Goal: Transaction & Acquisition: Purchase product/service

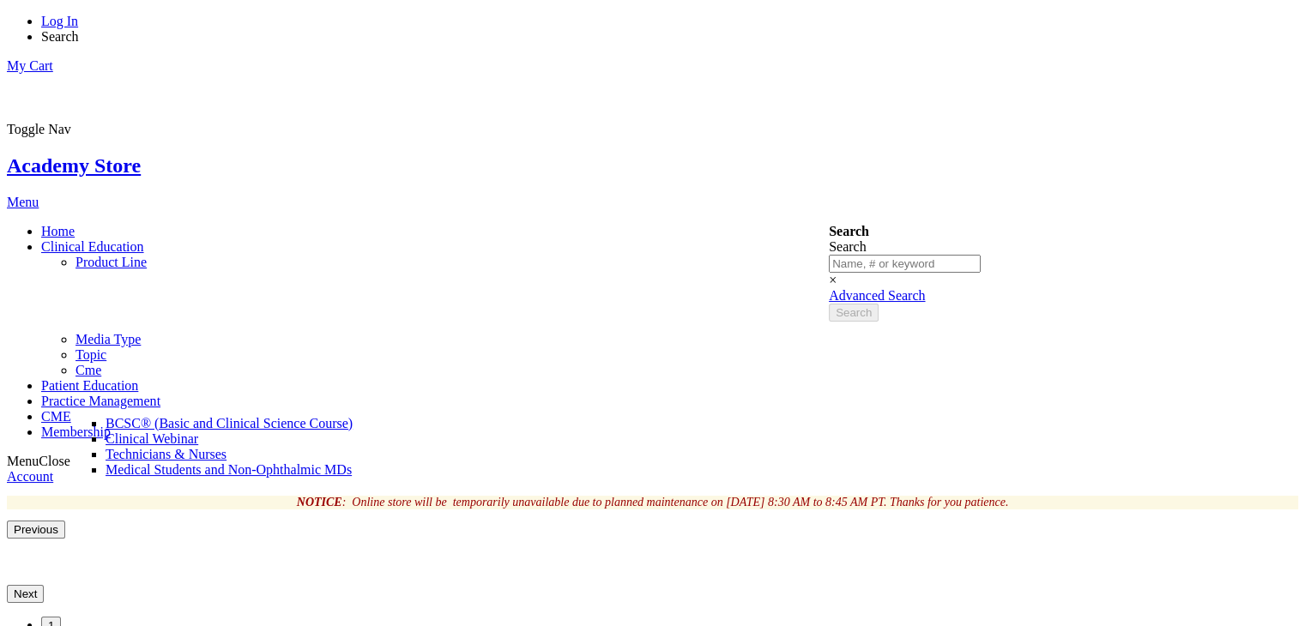
click at [353, 416] on span "BCSC® (Basic and Clinical Science Course)" at bounding box center [229, 423] width 247 height 15
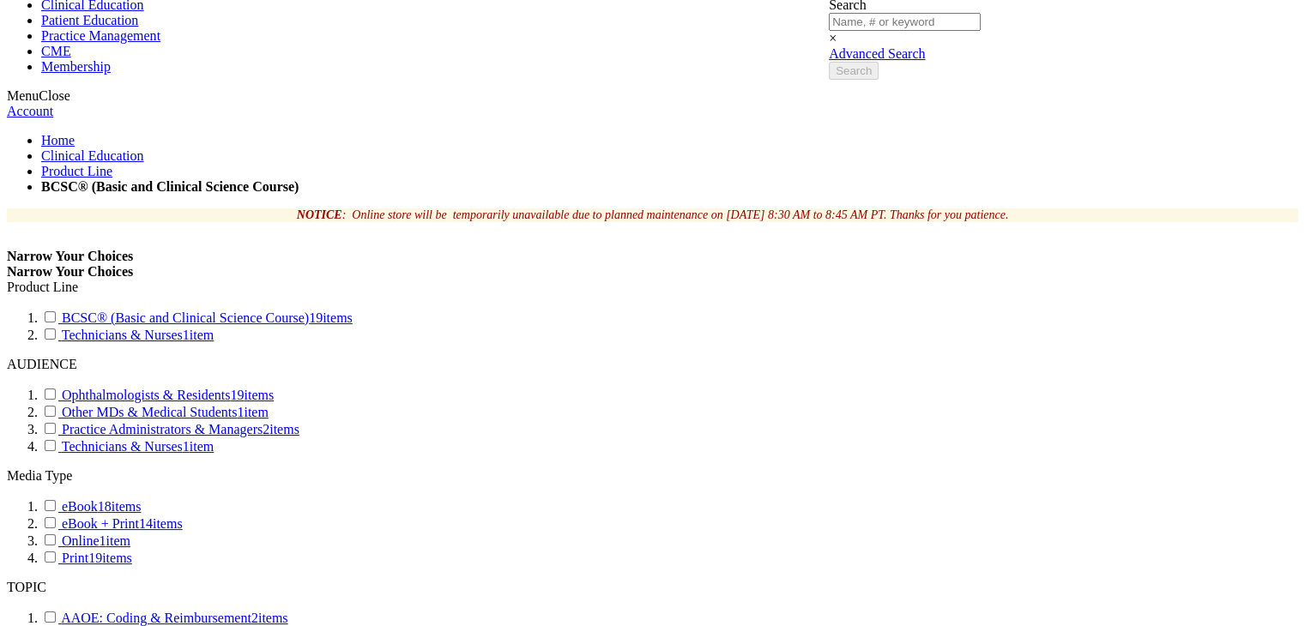
scroll to position [244, 0]
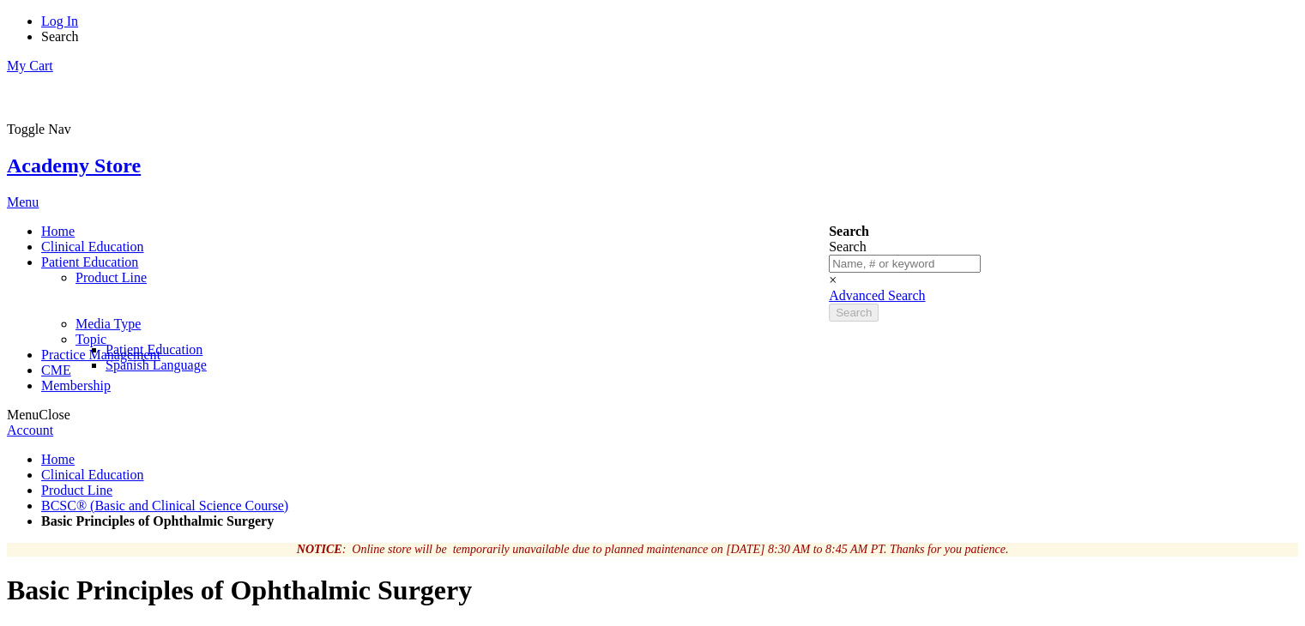
click at [203, 342] on link "Patient Education" at bounding box center [154, 349] width 97 height 15
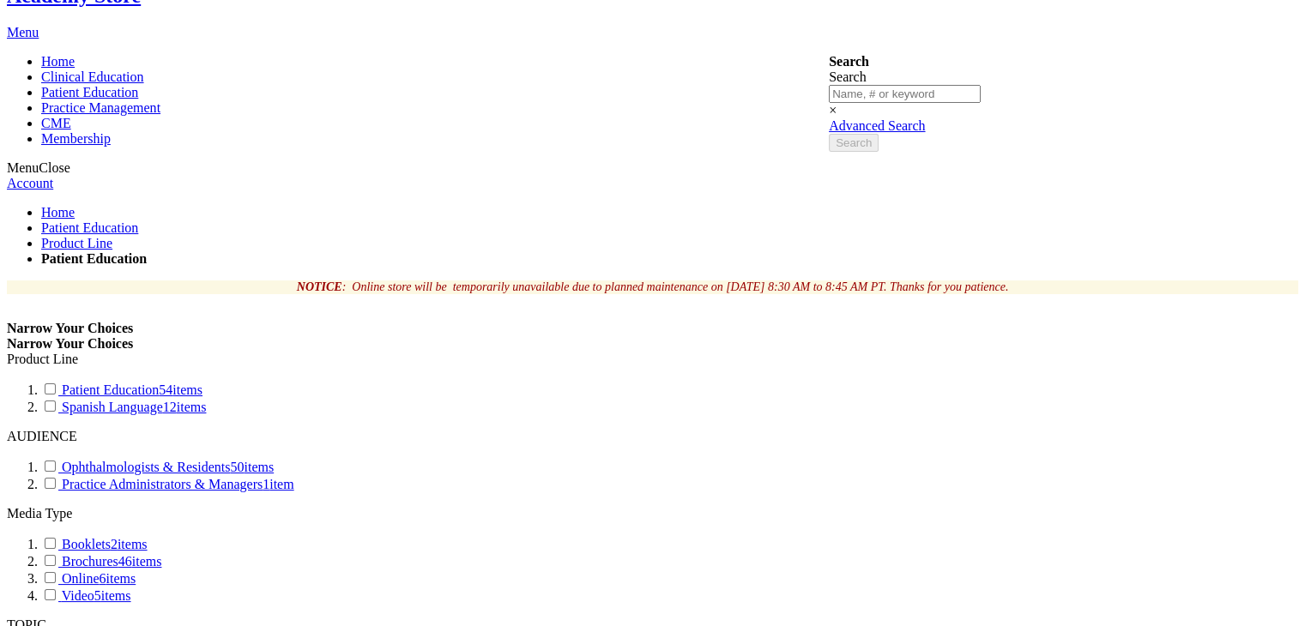
scroll to position [171, 0]
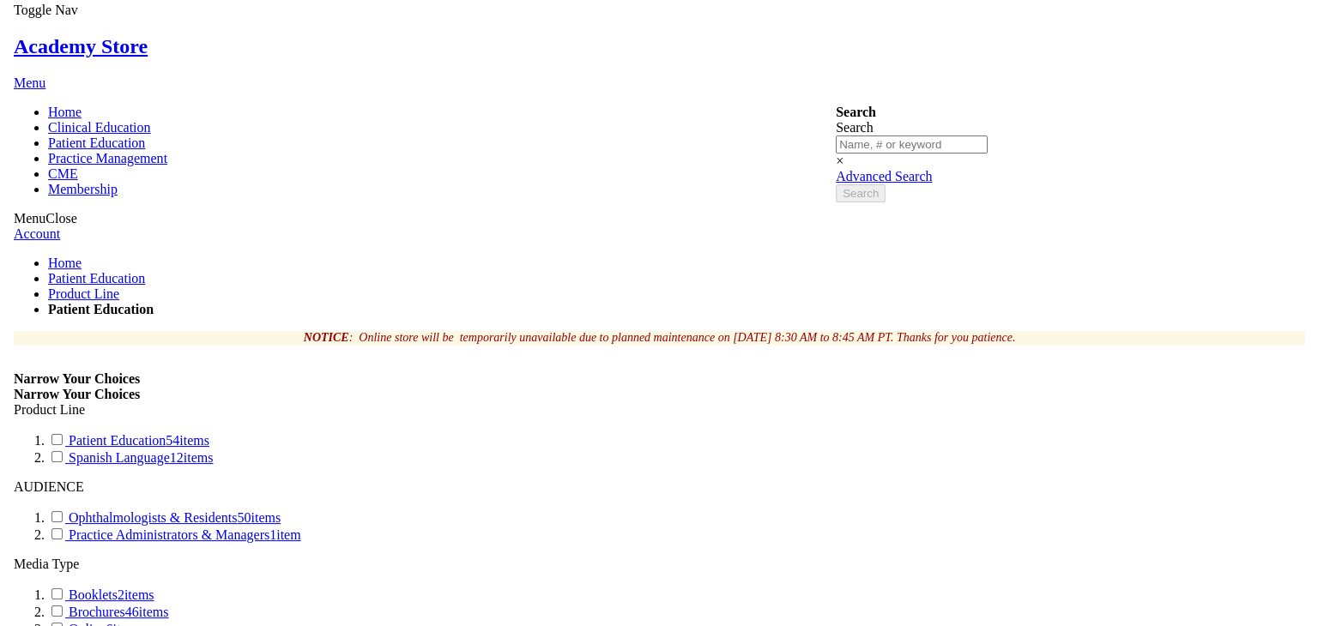
scroll to position [322, 0]
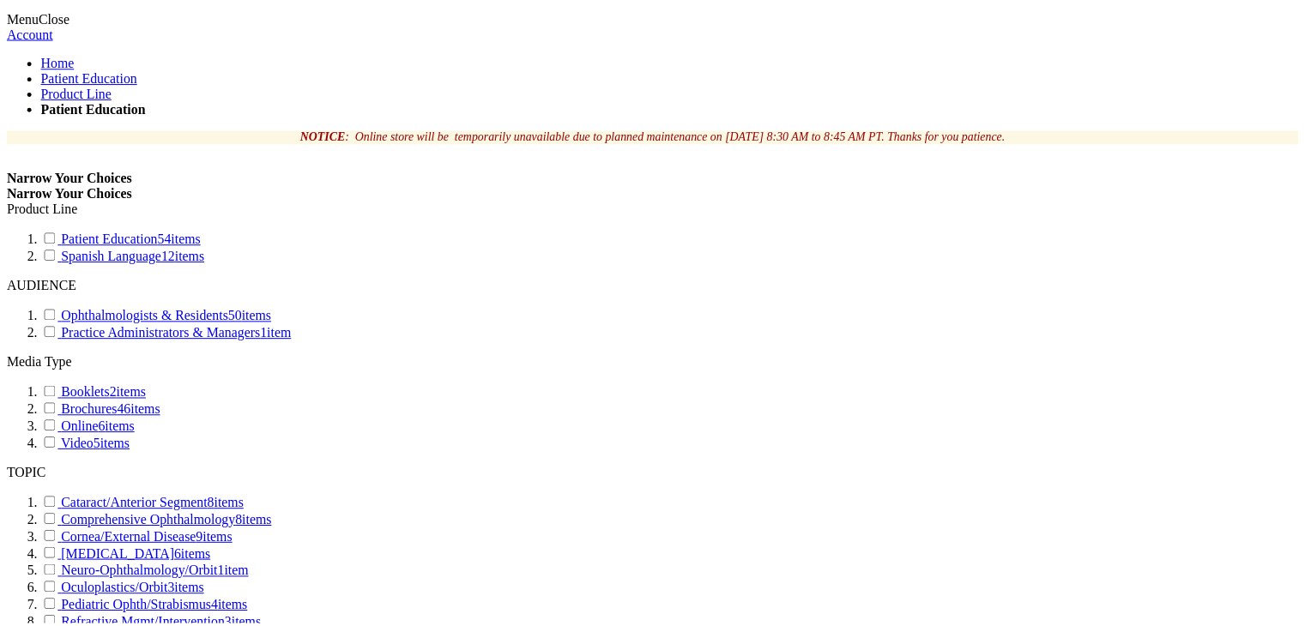
scroll to position [0, 0]
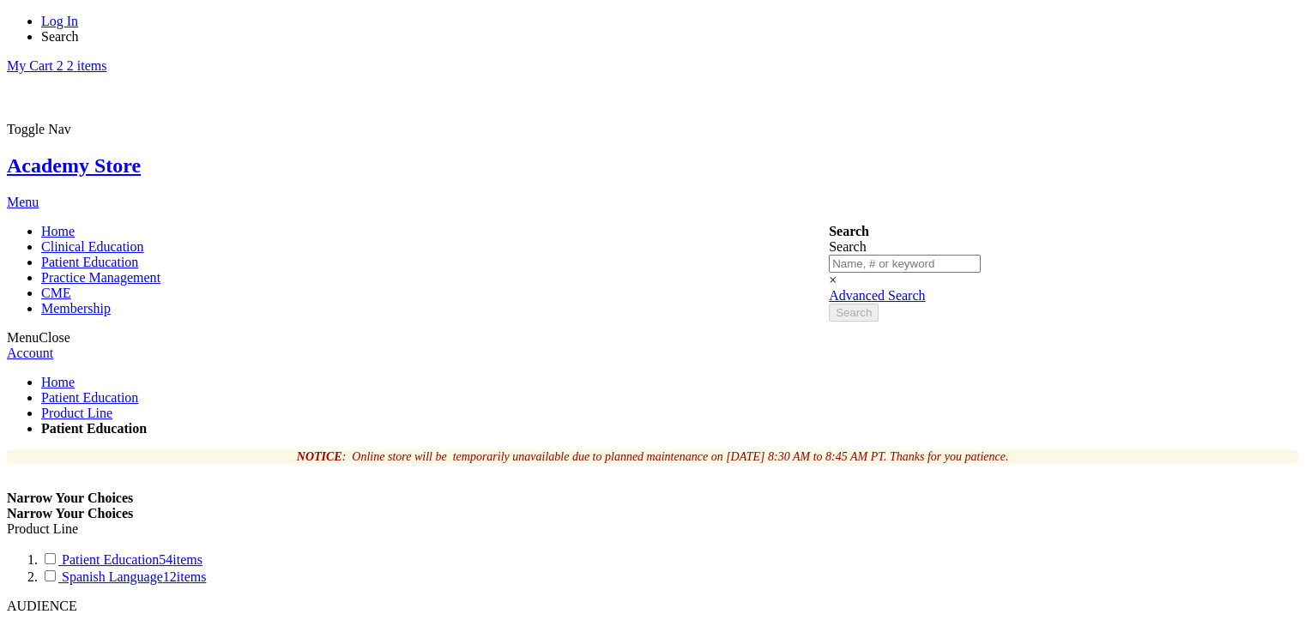
click at [106, 58] on link "My Cart 2 2 items" at bounding box center [57, 65] width 100 height 15
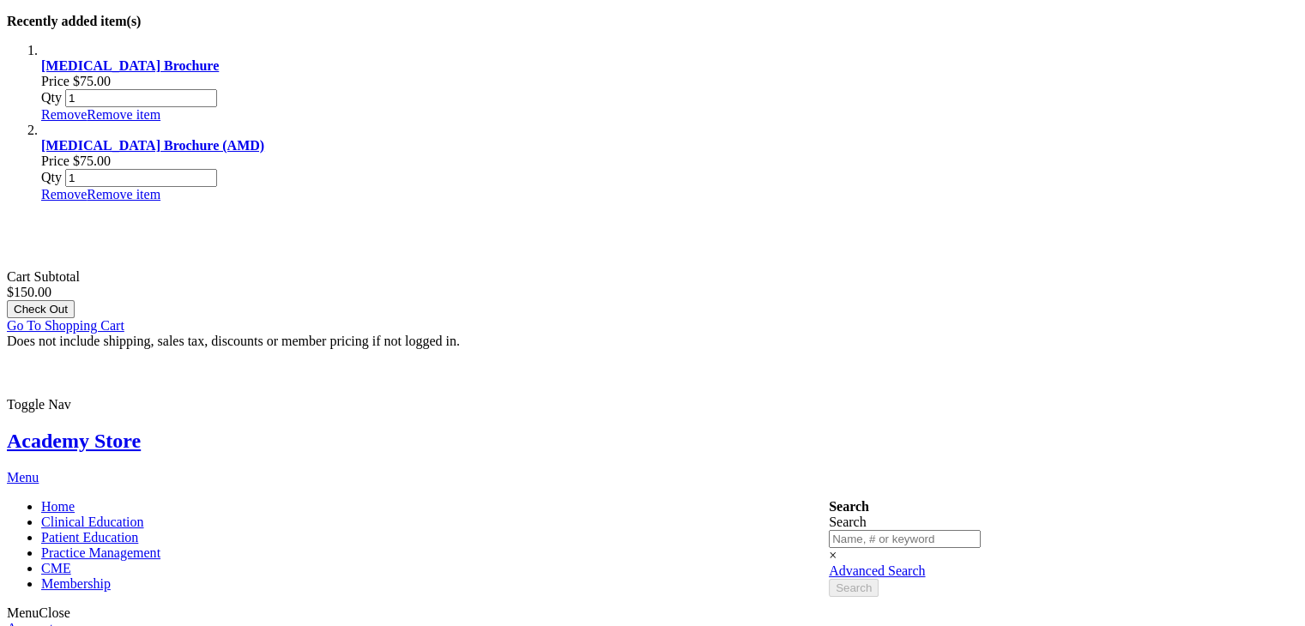
scroll to position [106, 0]
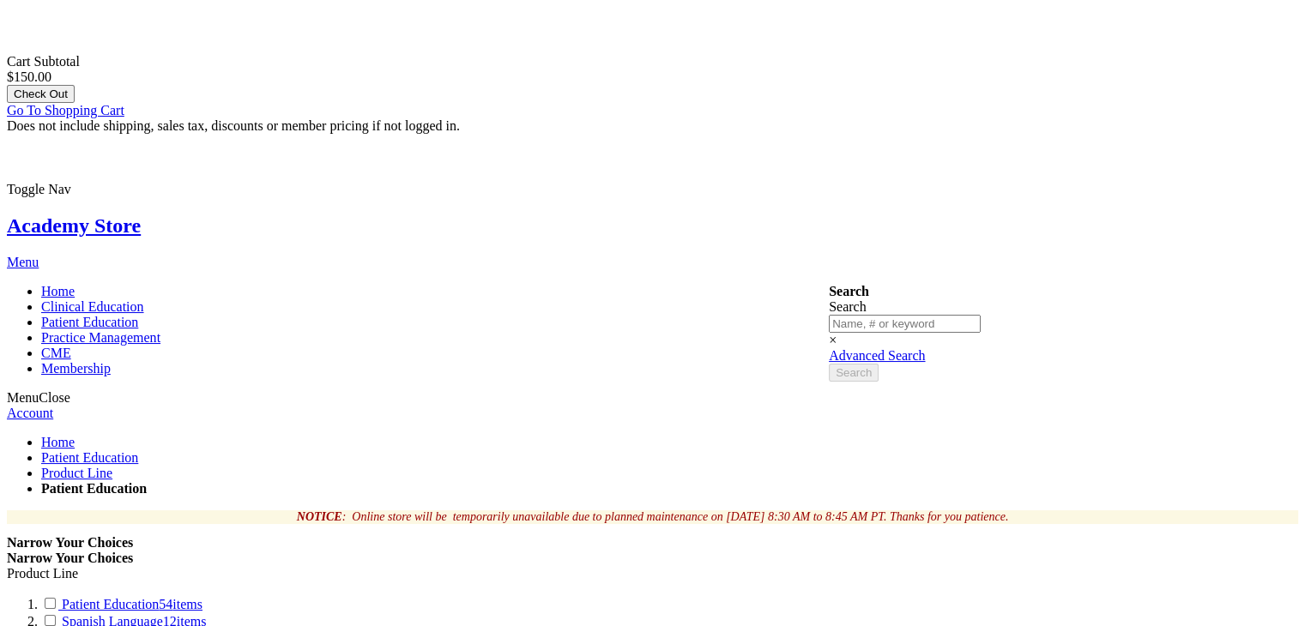
scroll to position [347, 0]
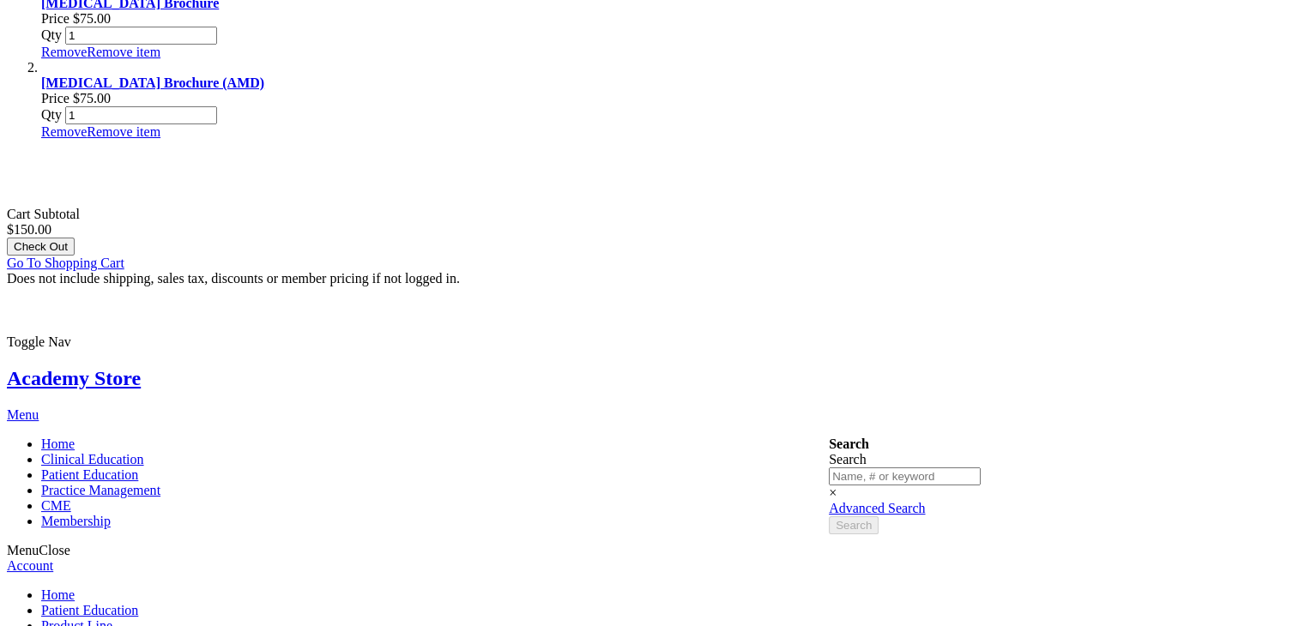
scroll to position [165, 0]
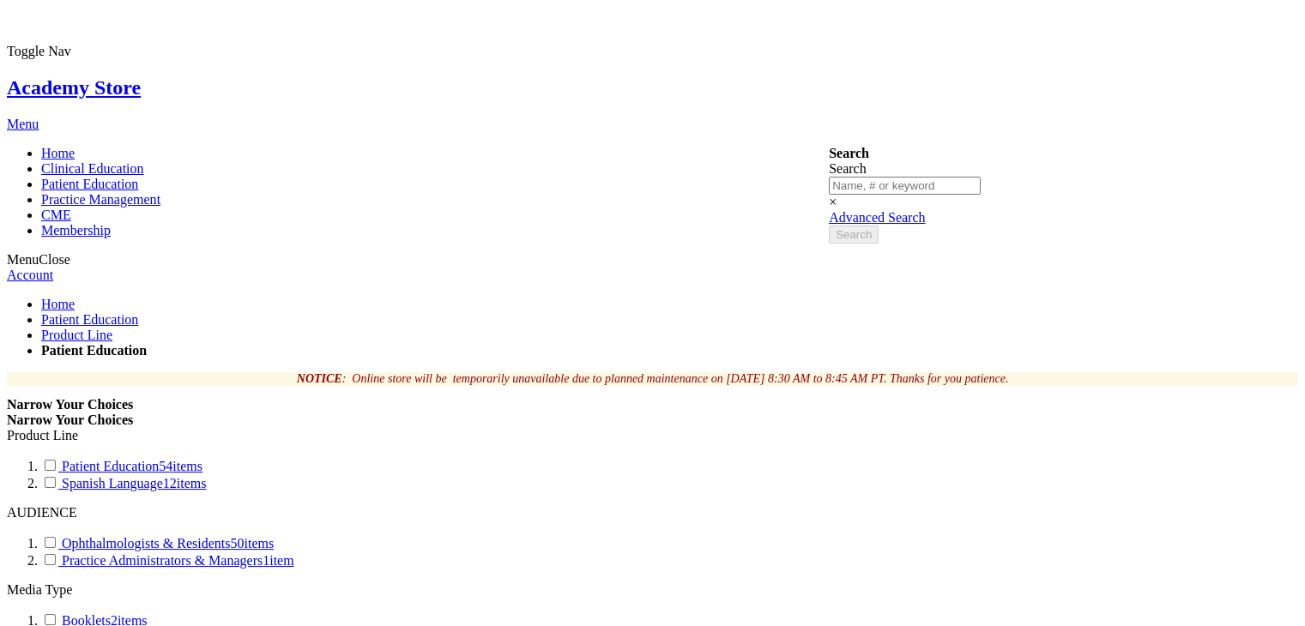
scroll to position [497, 0]
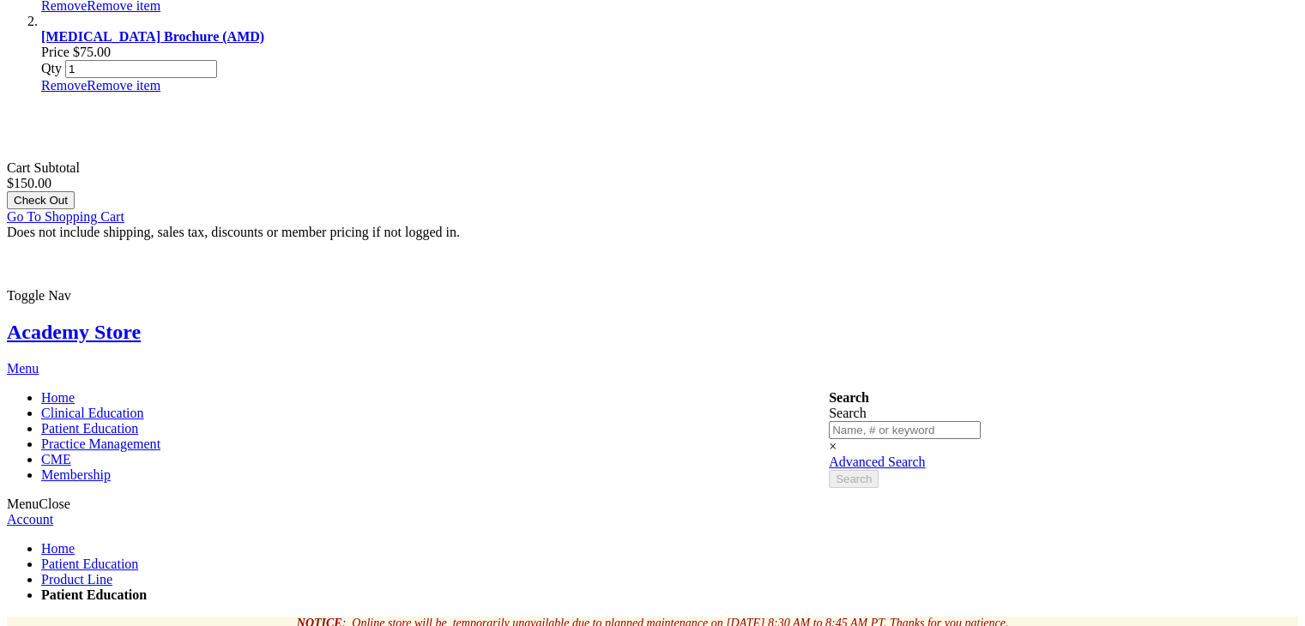
scroll to position [208, 0]
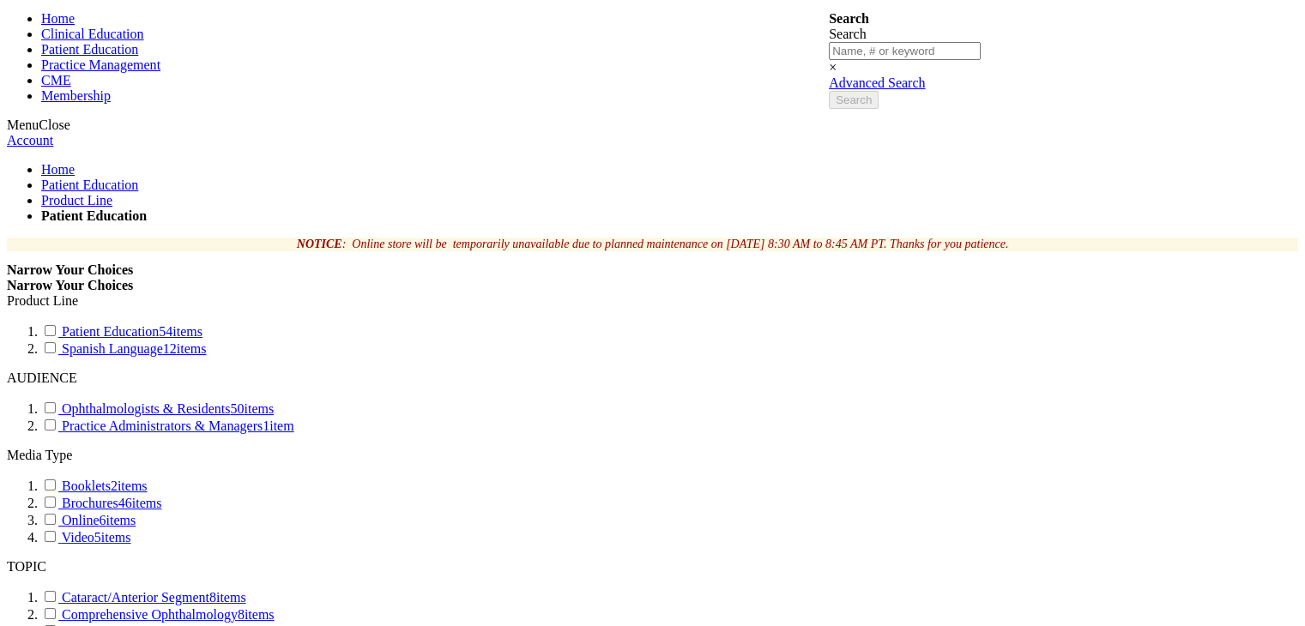
scroll to position [215, 0]
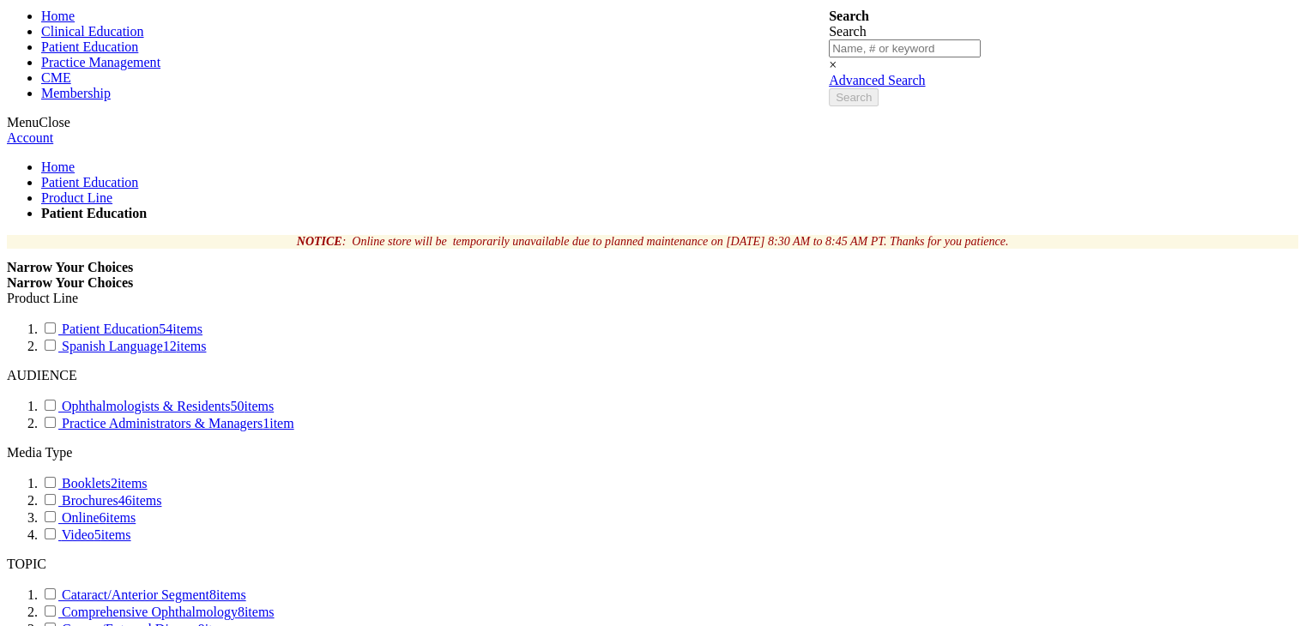
type input "2"
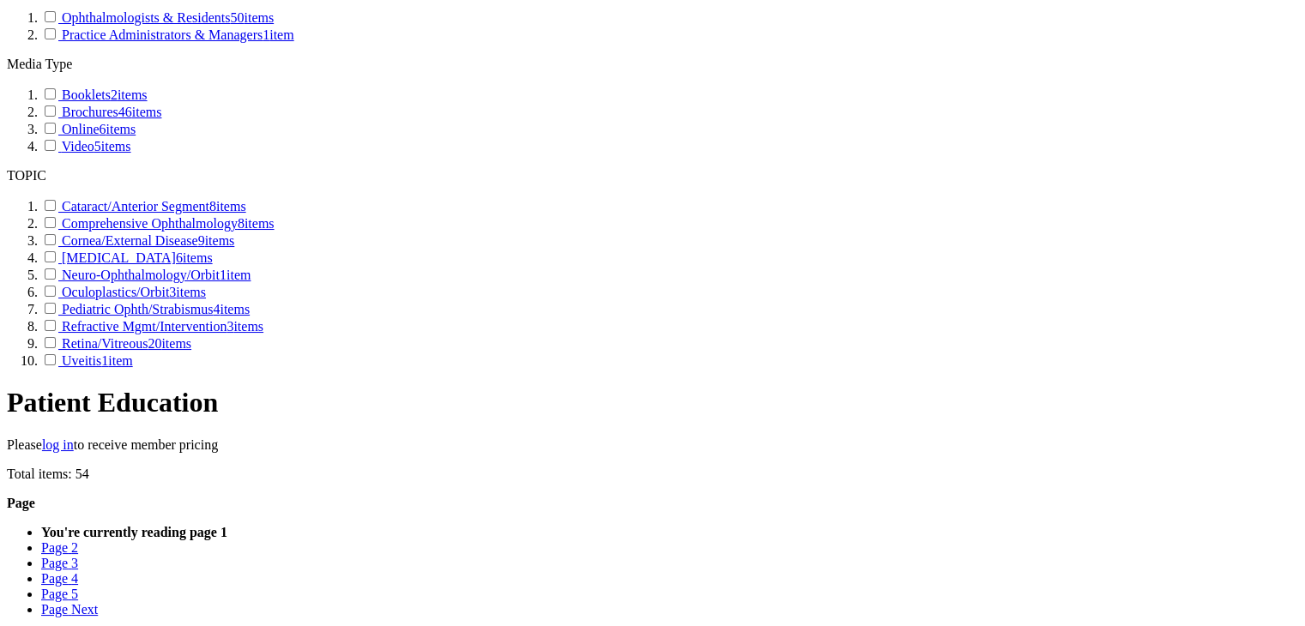
scroll to position [607, 0]
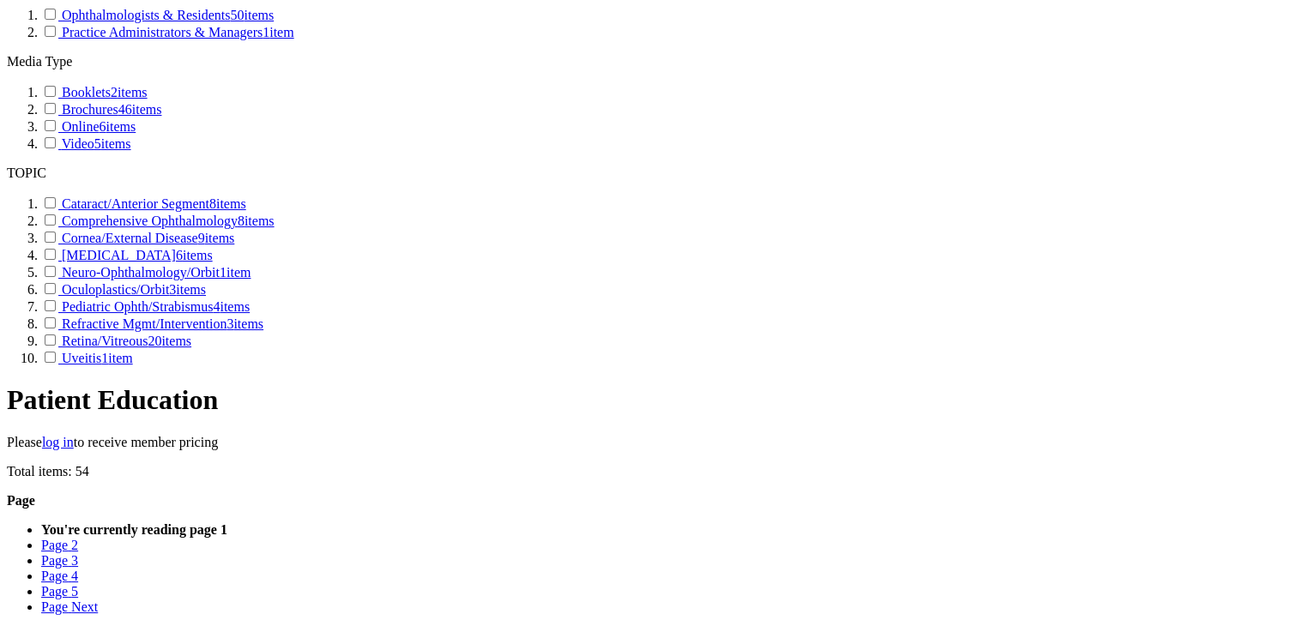
type input "2"
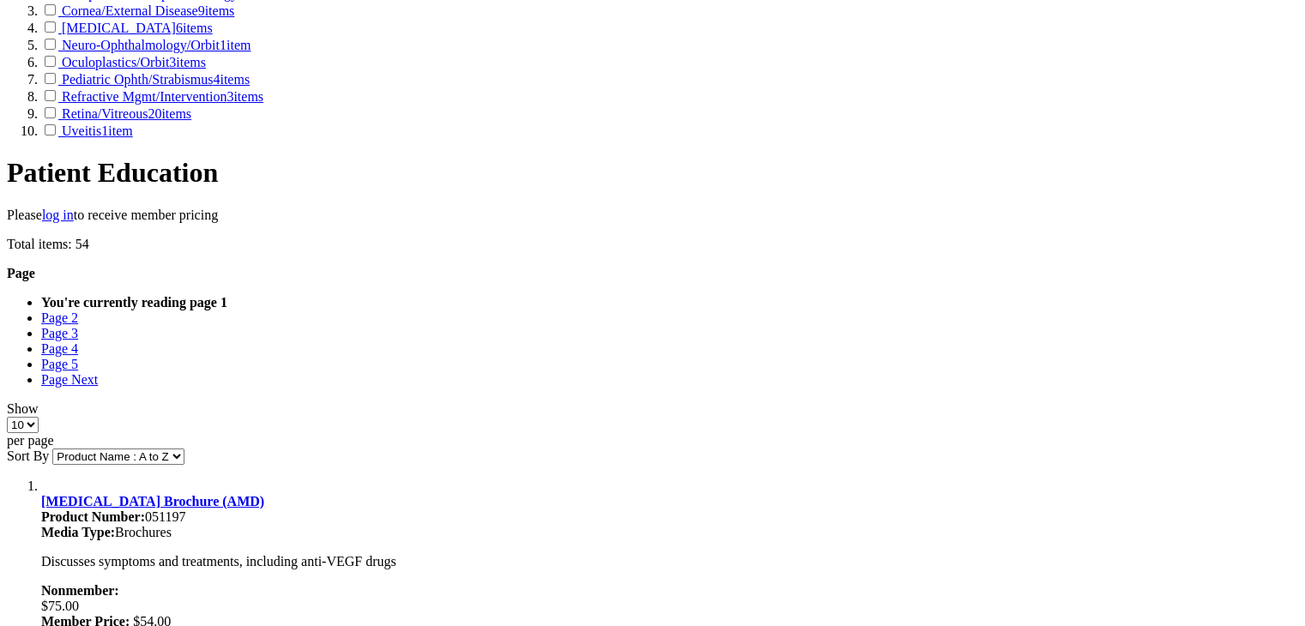
scroll to position [885, 0]
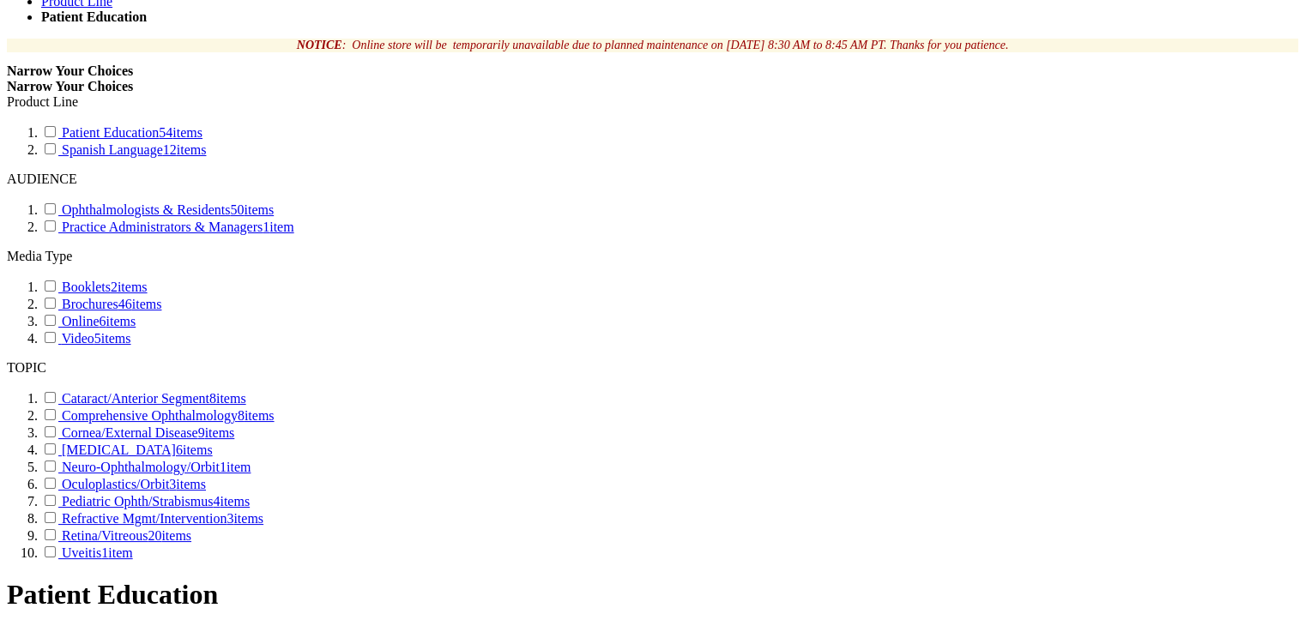
scroll to position [0, 0]
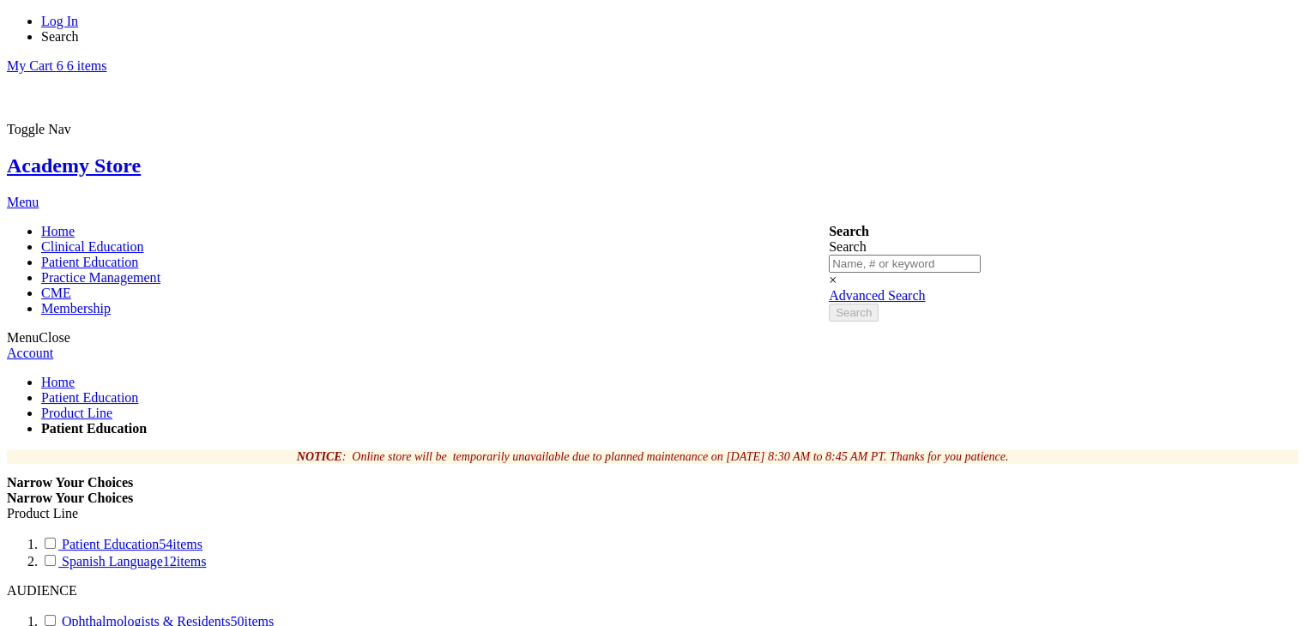
click at [106, 58] on link "My Cart 6 6 items" at bounding box center [57, 65] width 100 height 15
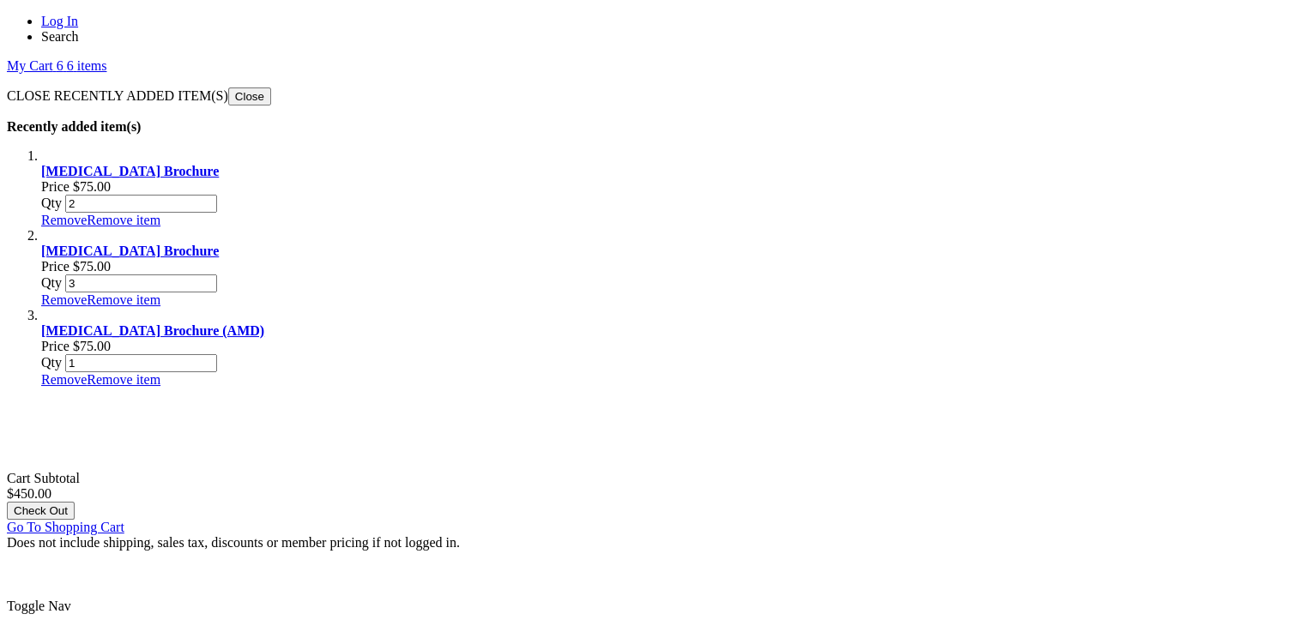
scroll to position [117, 0]
click at [217, 275] on input "3" at bounding box center [141, 284] width 152 height 18
type input "1"
click at [217, 195] on input "2" at bounding box center [141, 204] width 152 height 18
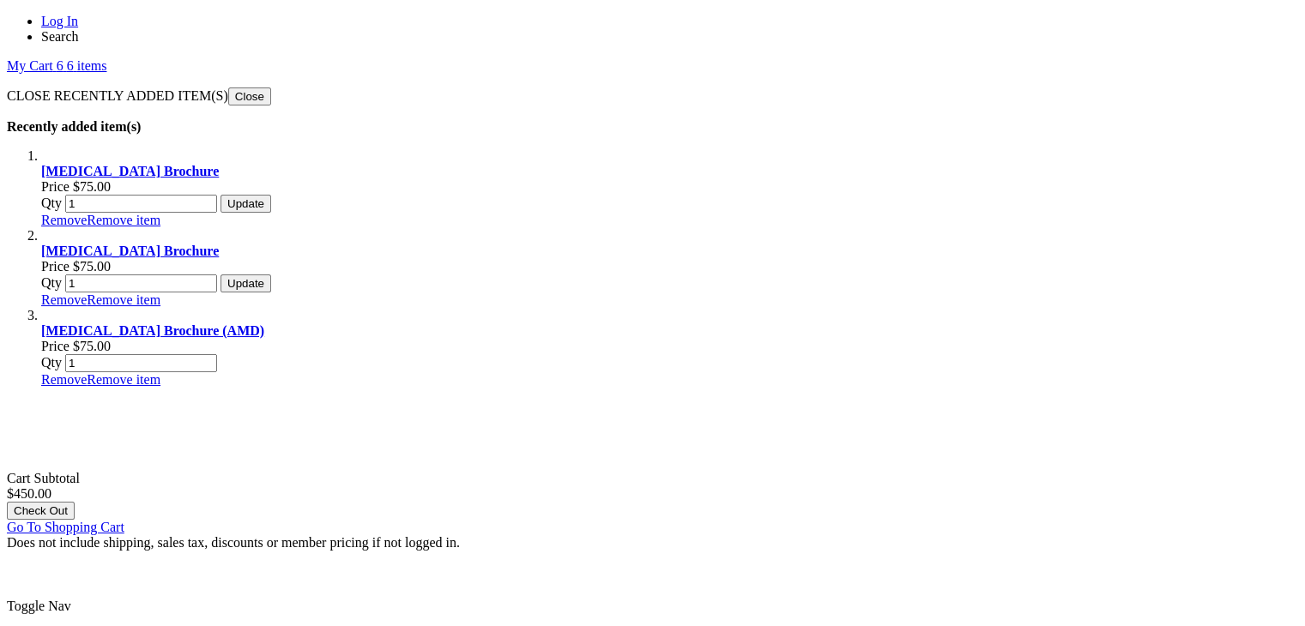
click at [217, 195] on input "1" at bounding box center [141, 204] width 152 height 18
type input "1"
click at [264, 197] on span "Update" at bounding box center [245, 203] width 37 height 13
click at [217, 275] on input "3" at bounding box center [141, 284] width 152 height 18
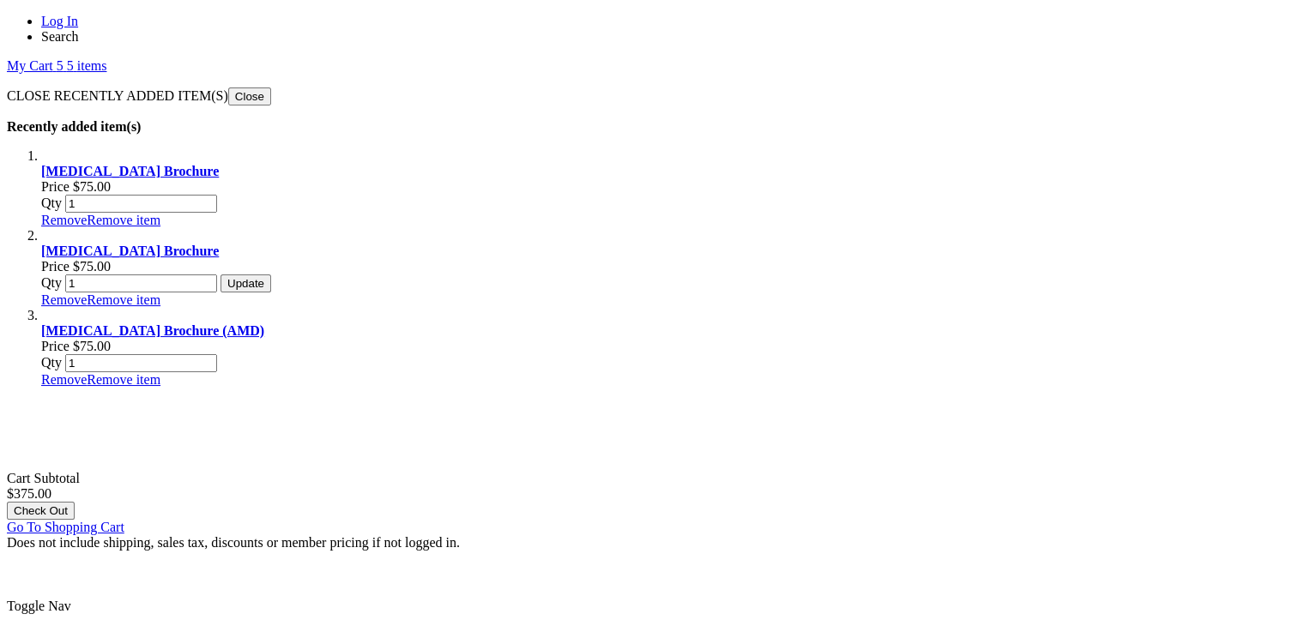
type input "1"
click at [264, 277] on span "Update" at bounding box center [245, 283] width 37 height 13
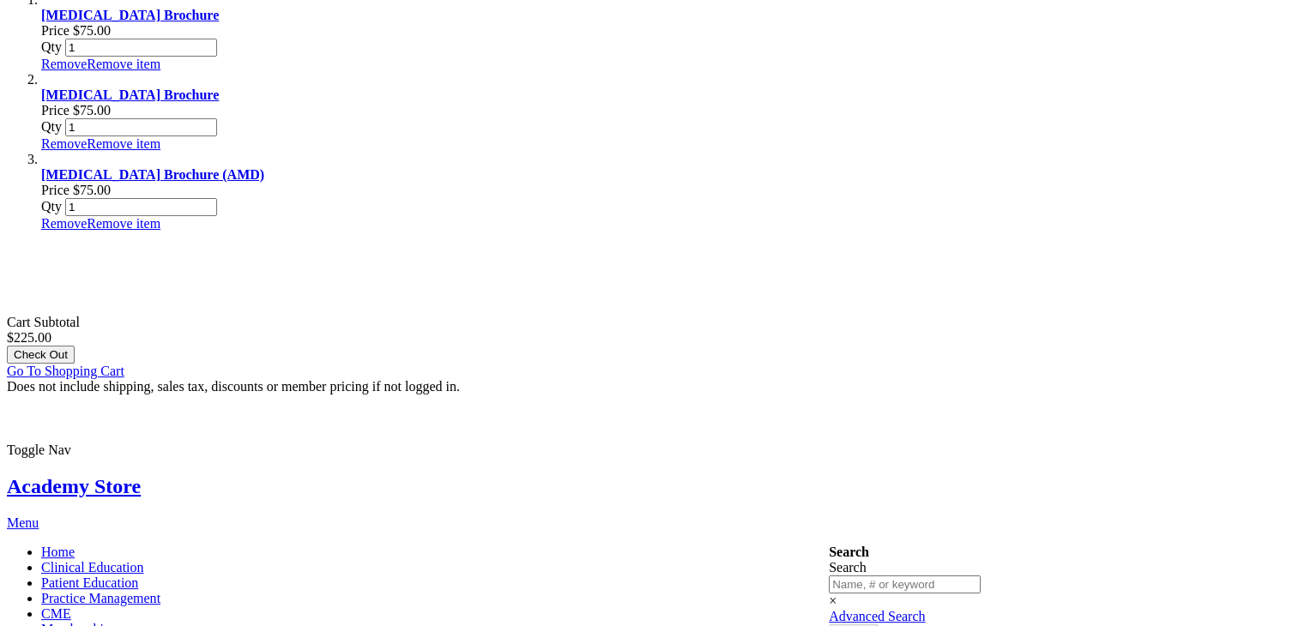
click at [1013, 364] on div "Go To Shopping Cart" at bounding box center [653, 371] width 1292 height 15
click at [995, 364] on div "Go To Shopping Cart" at bounding box center [653, 371] width 1292 height 15
click at [124, 364] on span "Go To Shopping Cart" at bounding box center [66, 371] width 118 height 15
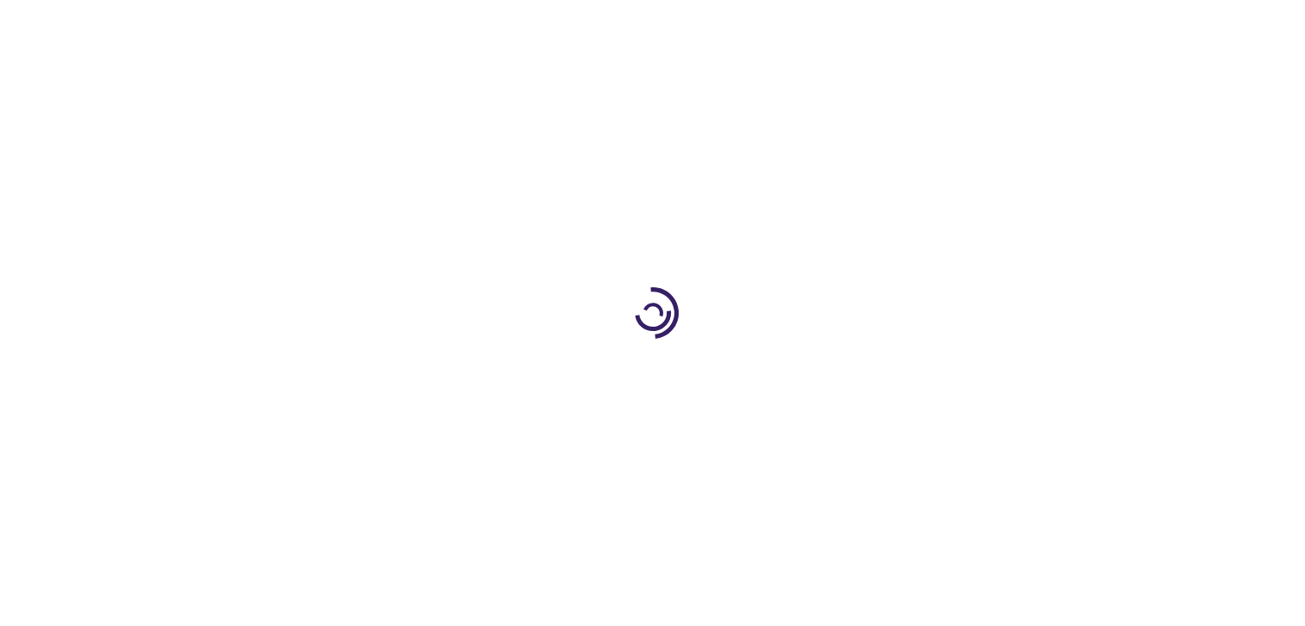
select select "US"
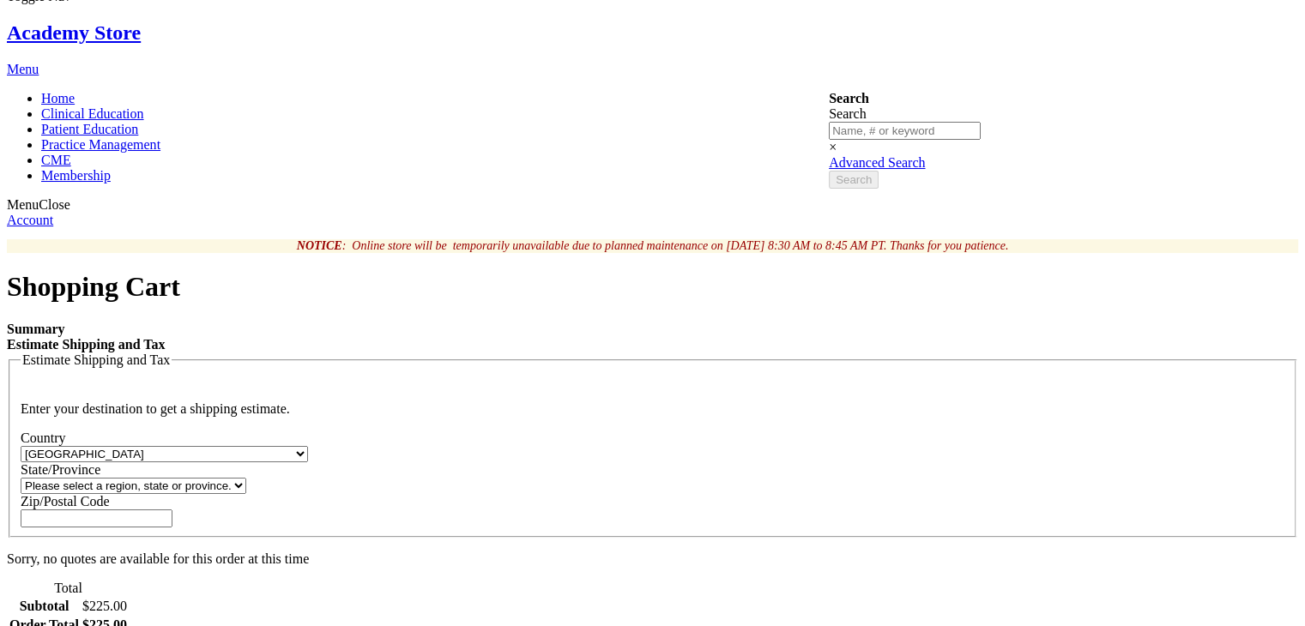
scroll to position [158, 0]
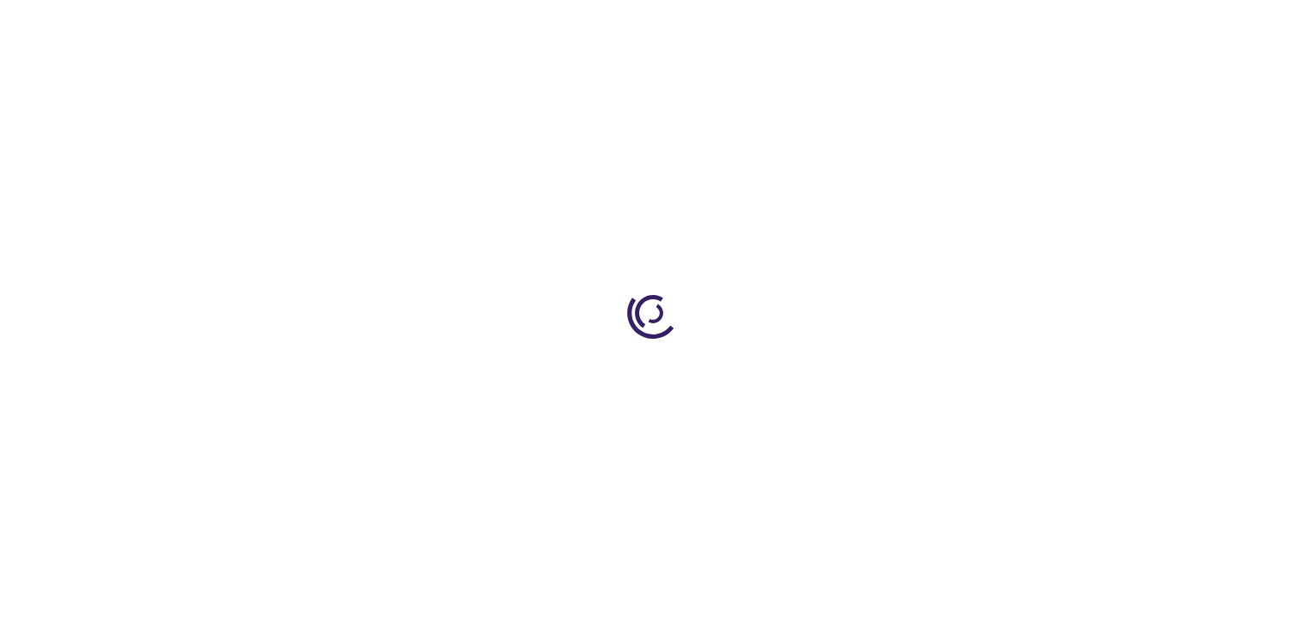
select select "US"
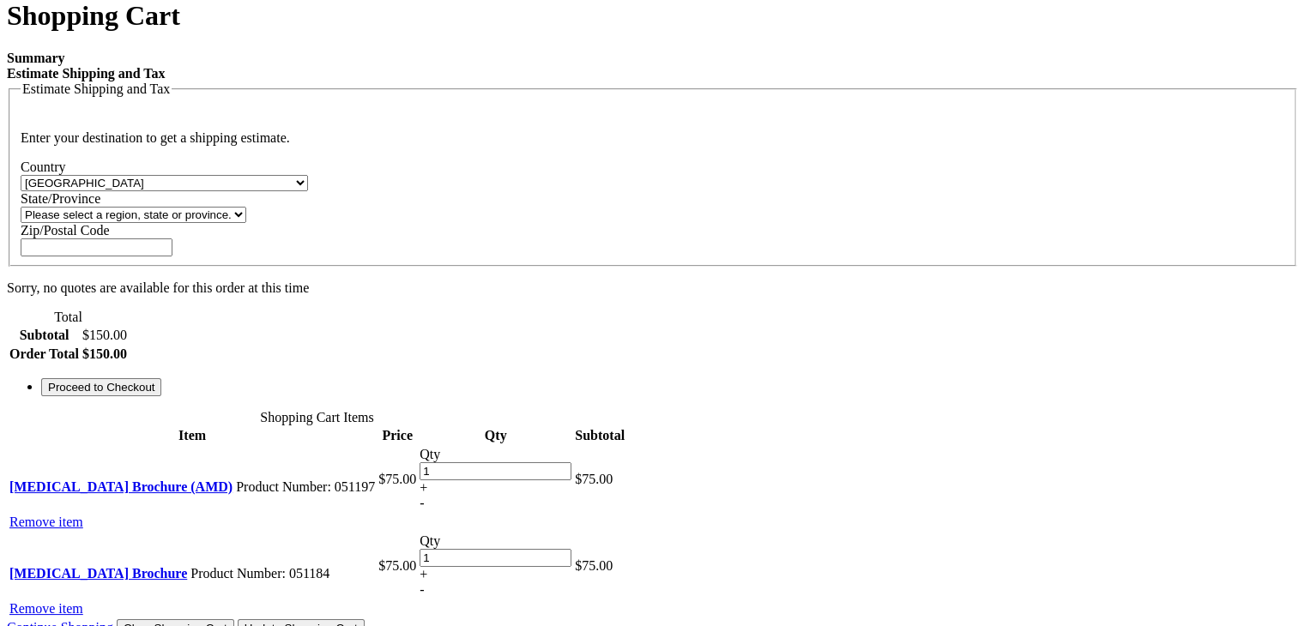
scroll to position [420, 0]
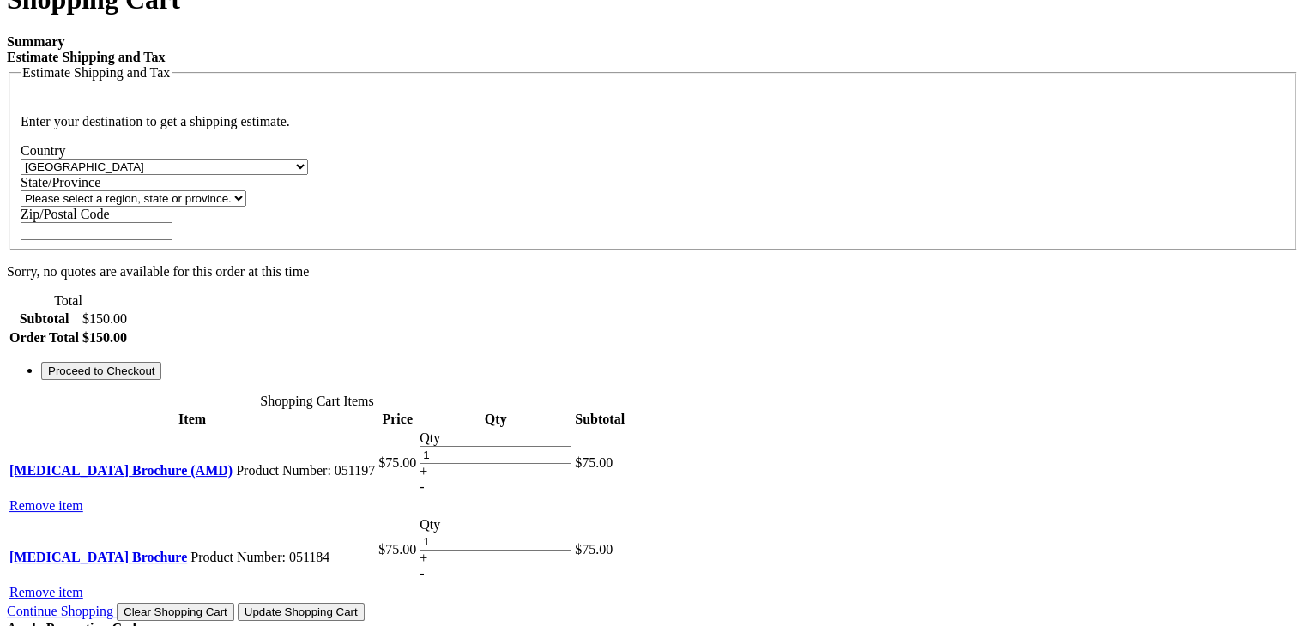
click at [246, 191] on select "Please select a region, state or province. [US_STATE] [US_STATE] [US_STATE] [US…" at bounding box center [134, 199] width 226 height 16
select select "5"
click at [246, 191] on select "Please select a region, state or province. [US_STATE] [US_STATE] [US_STATE] [US…" at bounding box center [134, 199] width 226 height 16
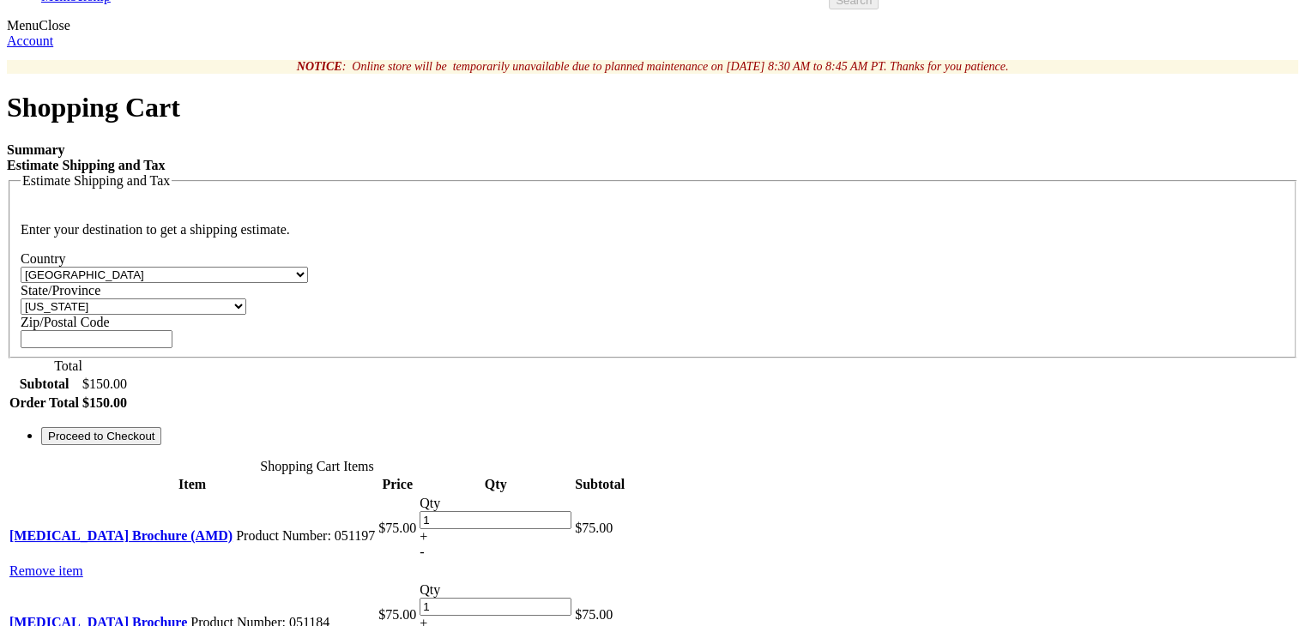
scroll to position [312, 0]
click at [991, 315] on div "Zip/Postal Code" at bounding box center [653, 331] width 1264 height 33
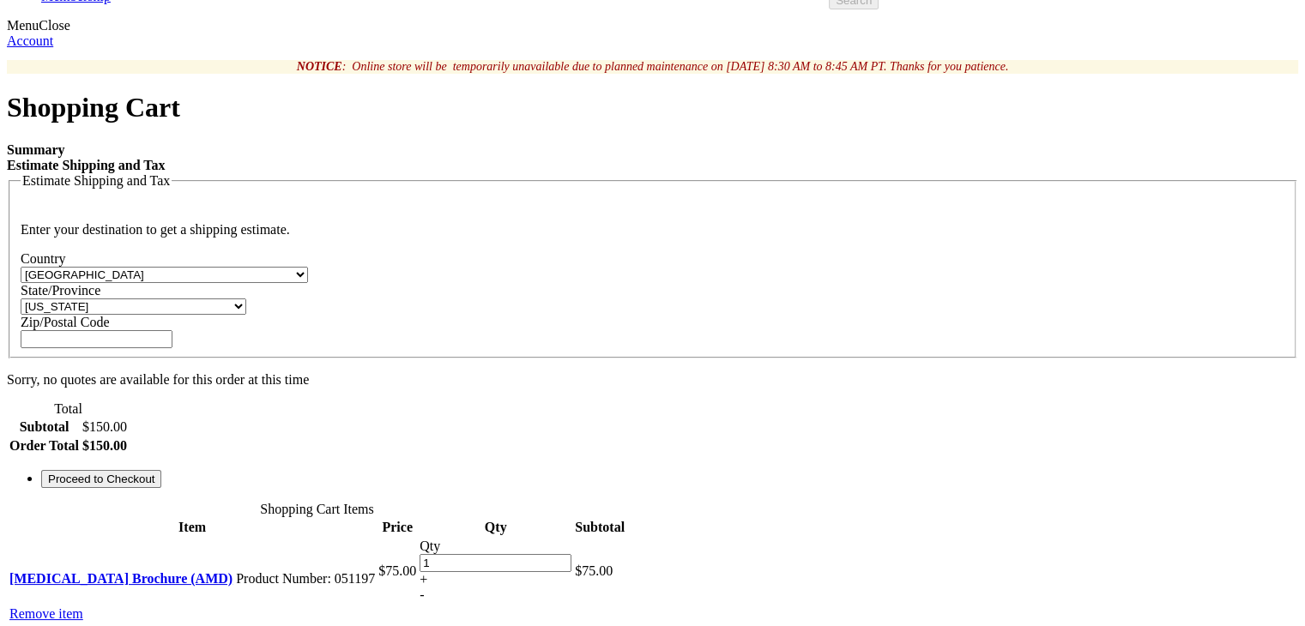
click at [172, 330] on input "Zip/Postal Code" at bounding box center [97, 339] width 152 height 18
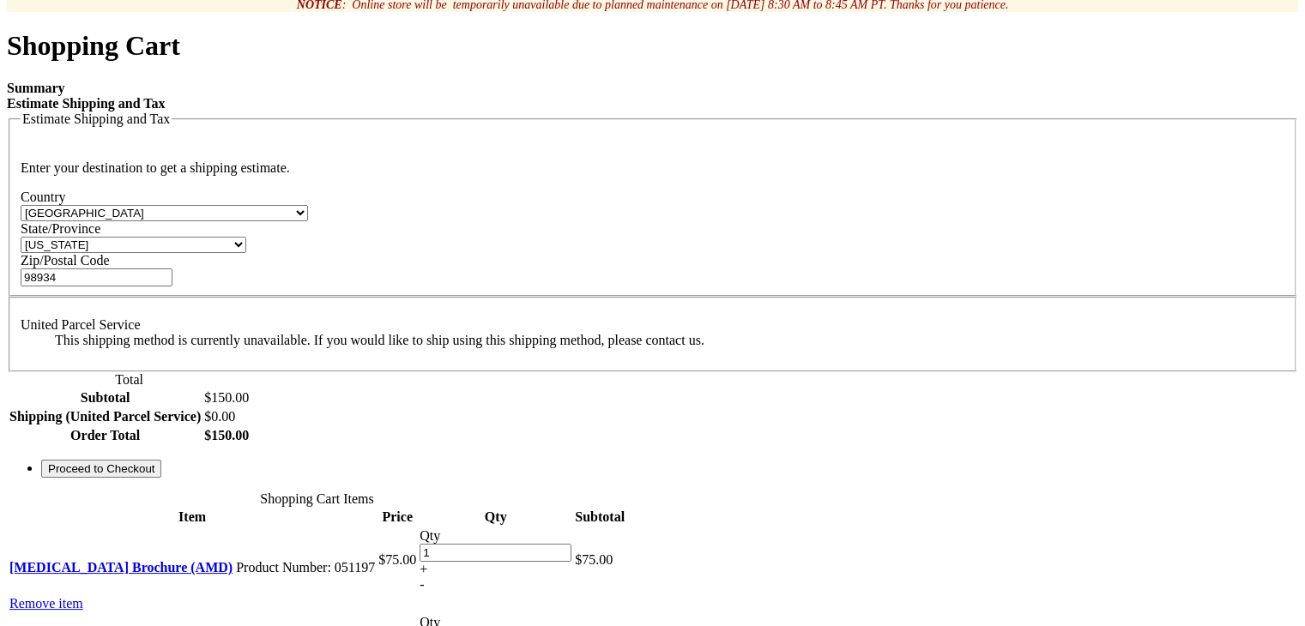
type input "98934"
click at [161, 478] on button "Proceed to Checkout" at bounding box center [101, 469] width 120 height 18
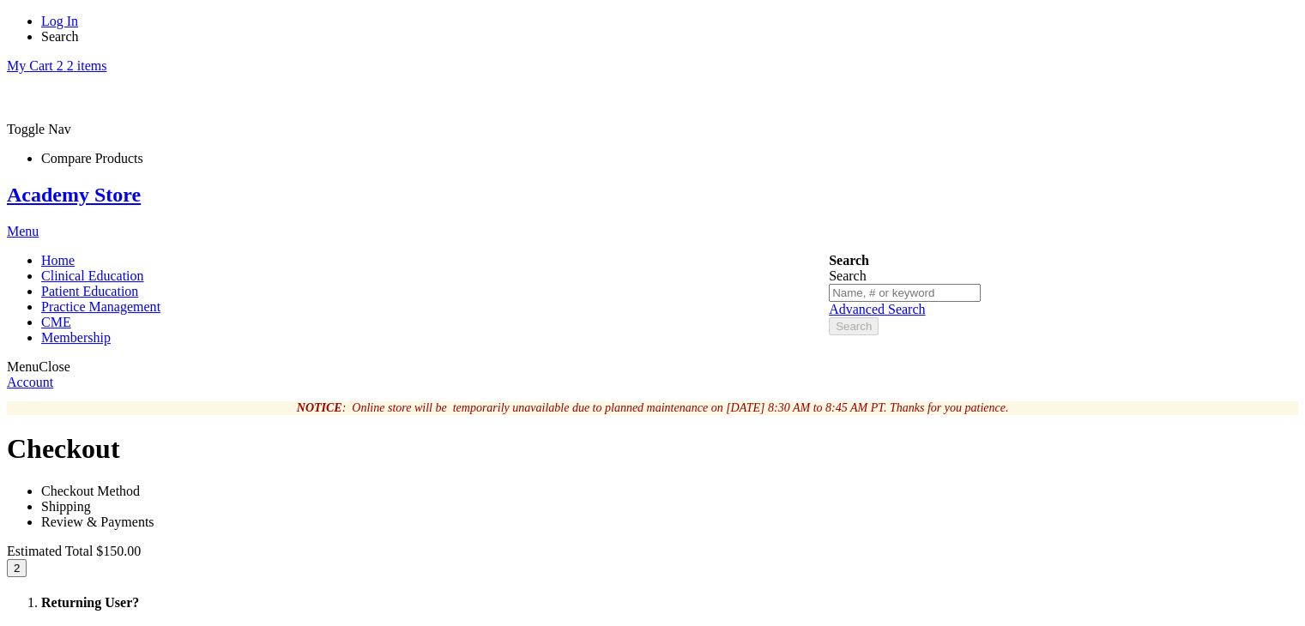
click at [207, 626] on input "Email Address" at bounding box center [131, 637] width 152 height 18
click at [207, 626] on input "[EMAIL_ADDRESS][DOMAIN_NAME]" at bounding box center [131, 637] width 152 height 18
type input "[EMAIL_ADDRESS][DOMAIN_NAME]"
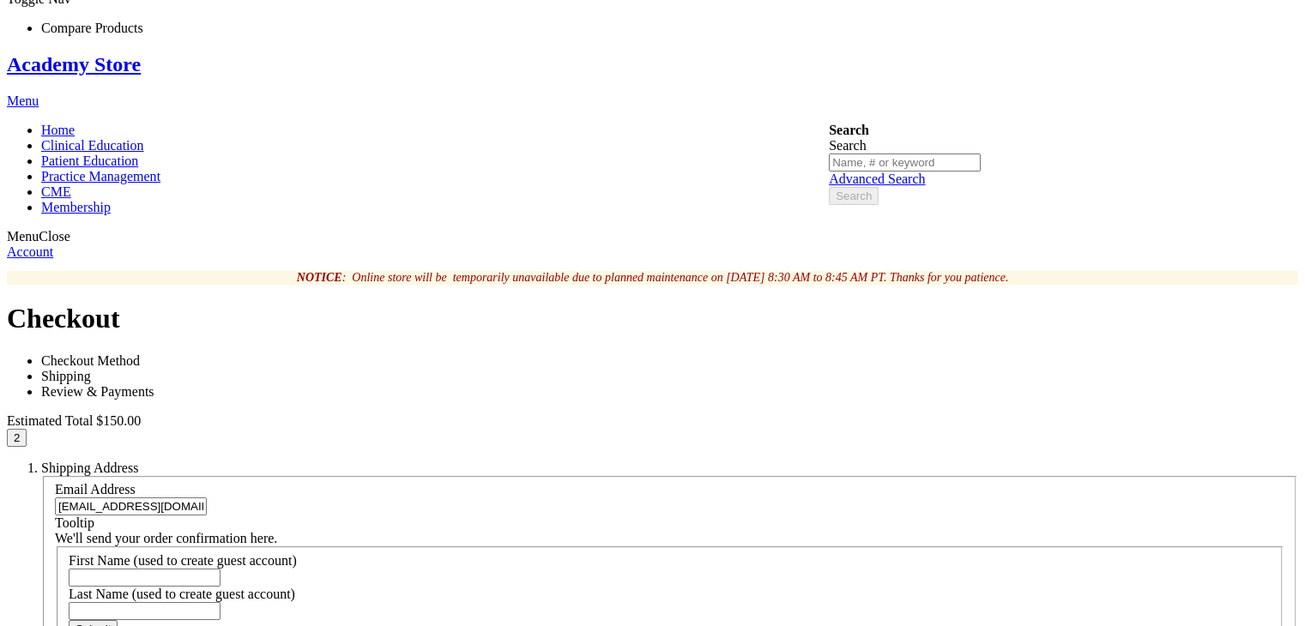
scroll to position [147, 0]
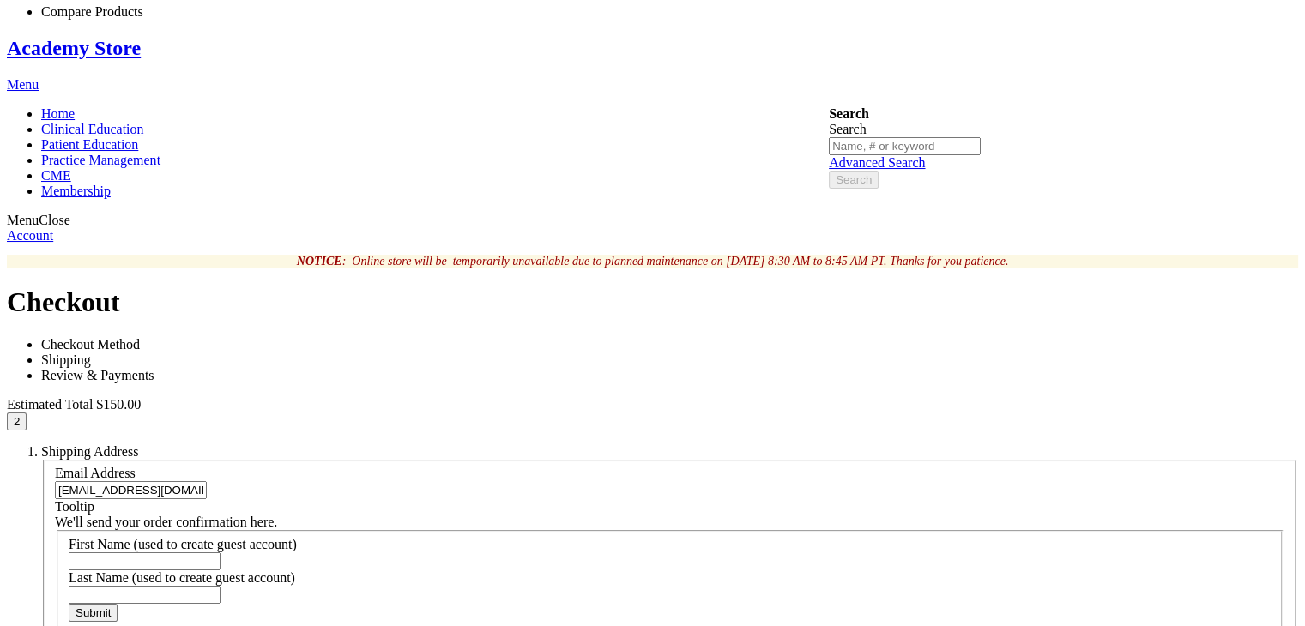
click at [221, 553] on input "First Name (used to create guest account)" at bounding box center [145, 562] width 152 height 18
type input "Akshay"
type input "S"
click at [111, 607] on span "Submit" at bounding box center [93, 613] width 35 height 13
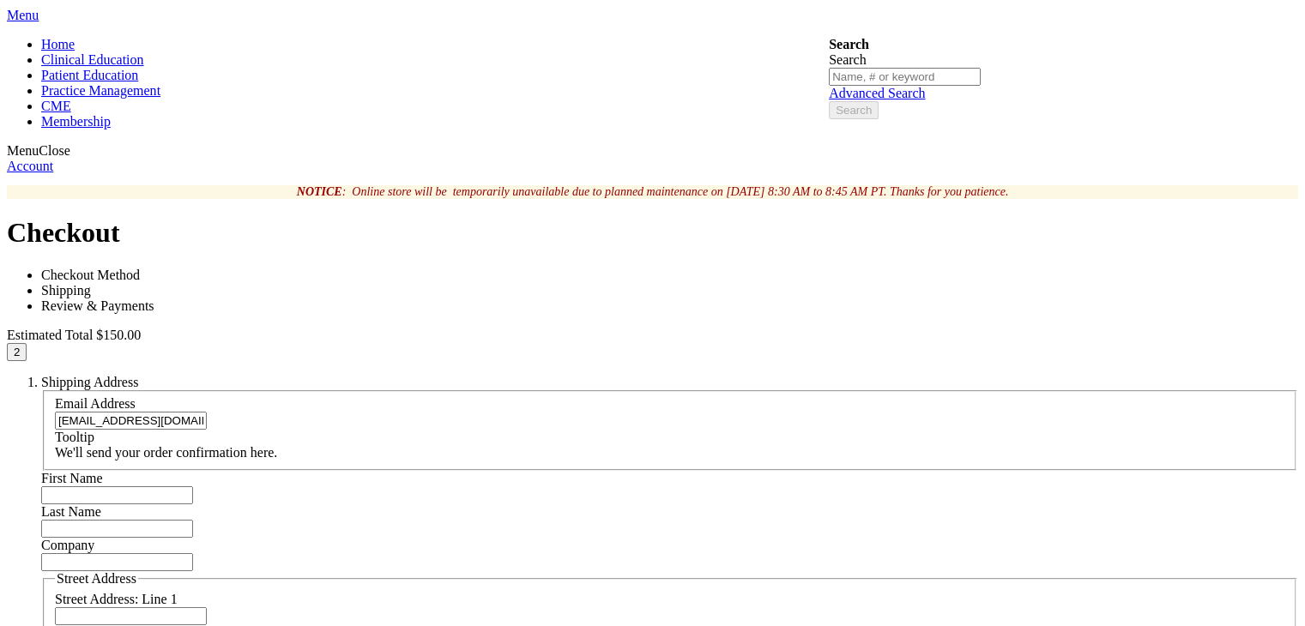
scroll to position [213, 0]
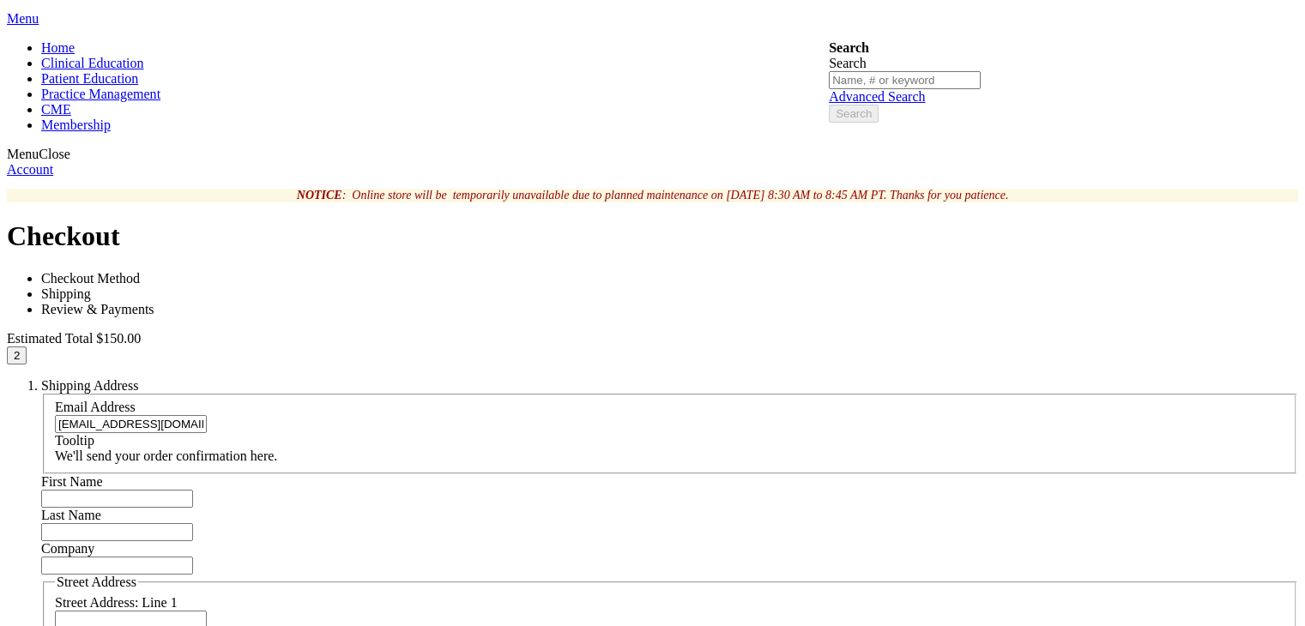
click at [193, 490] on input "First Name" at bounding box center [117, 499] width 152 height 18
type input "Akshay"
type input "Test"
type input "651 Parrish Avenue"
select select "12"
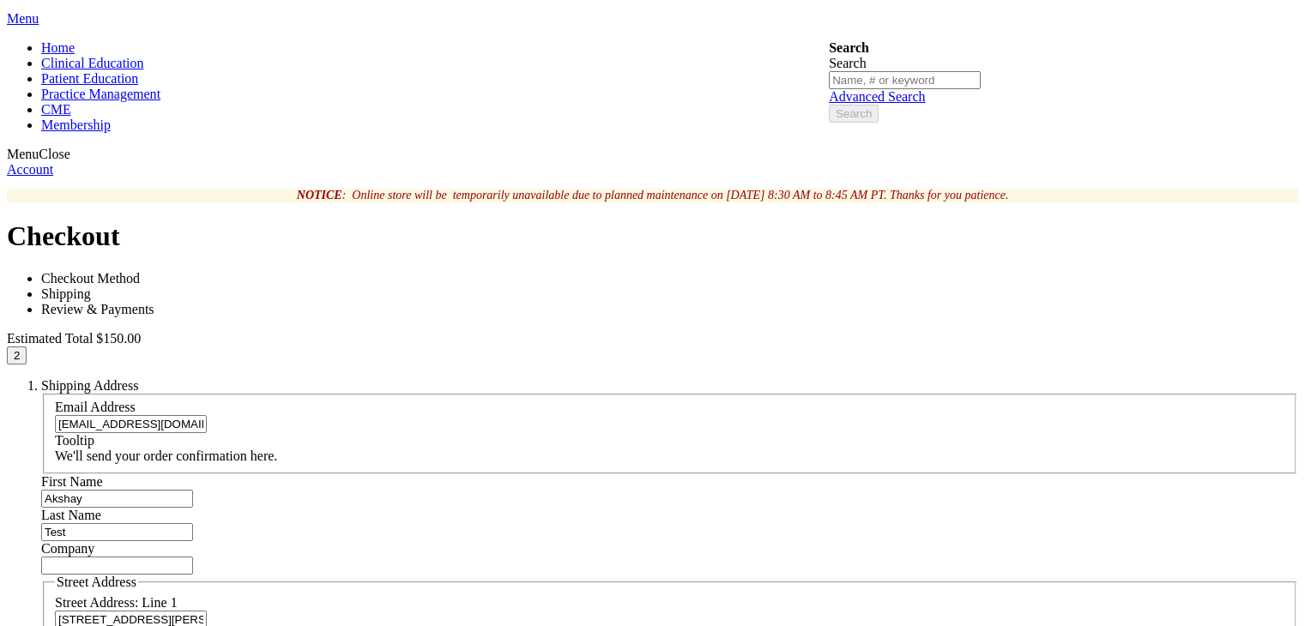
type input "Salinas"
type input "3142988930"
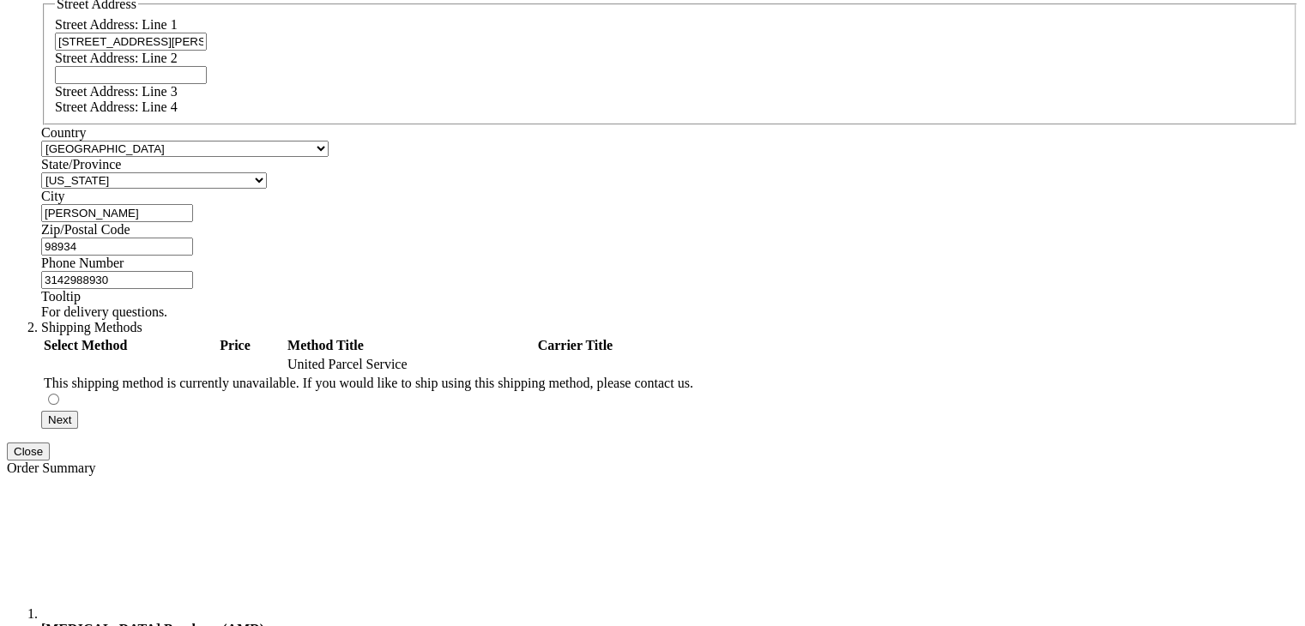
scroll to position [1071, 0]
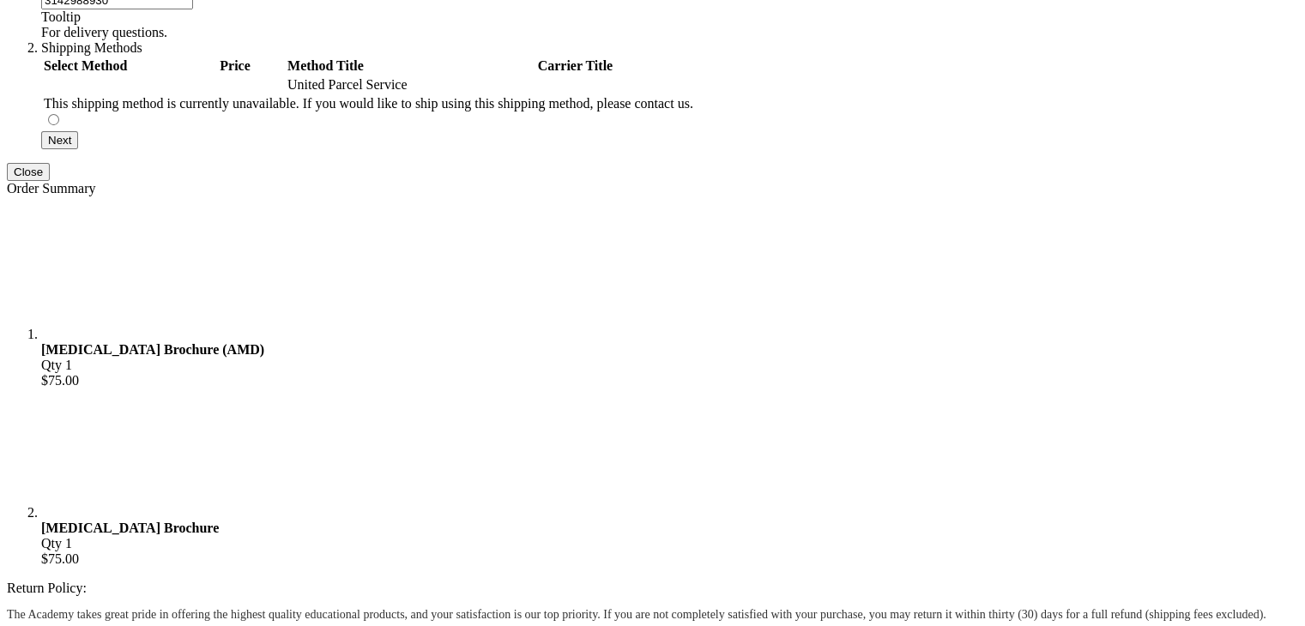
click at [221, 234] on main "NOTICE : Online store will be temporarily unavailable due to planned maintenanc…" at bounding box center [653, 50] width 1292 height 1439
click at [78, 149] on button "Next" at bounding box center [59, 140] width 37 height 18
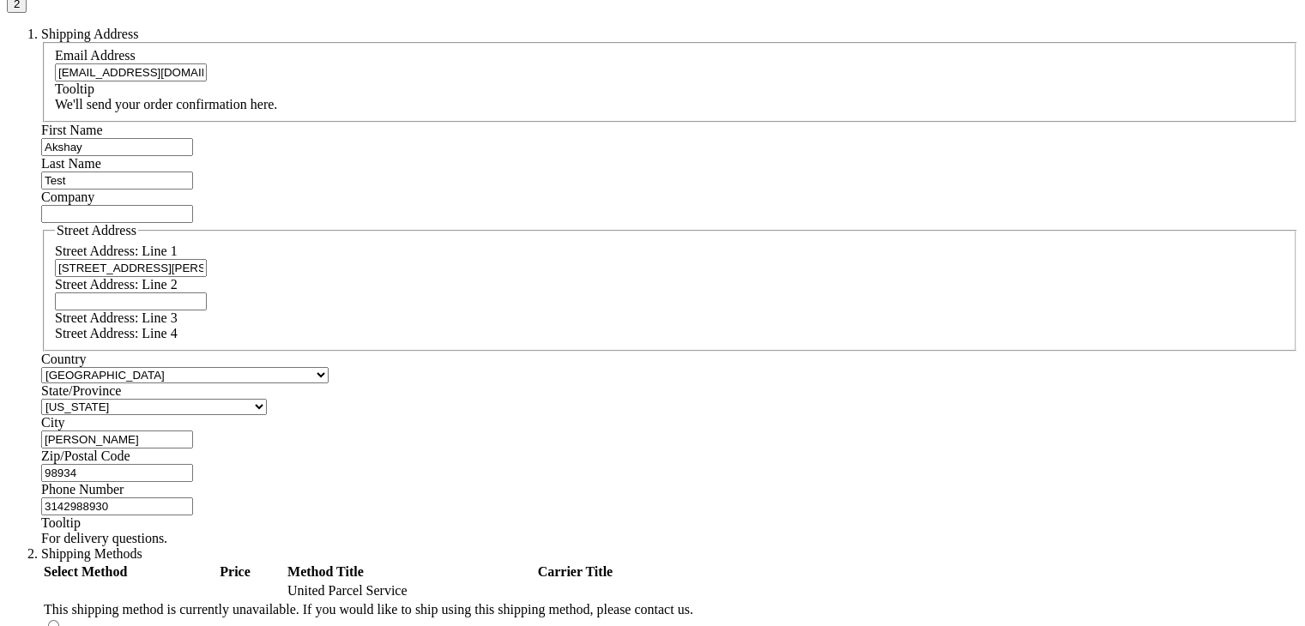
scroll to position [559, 0]
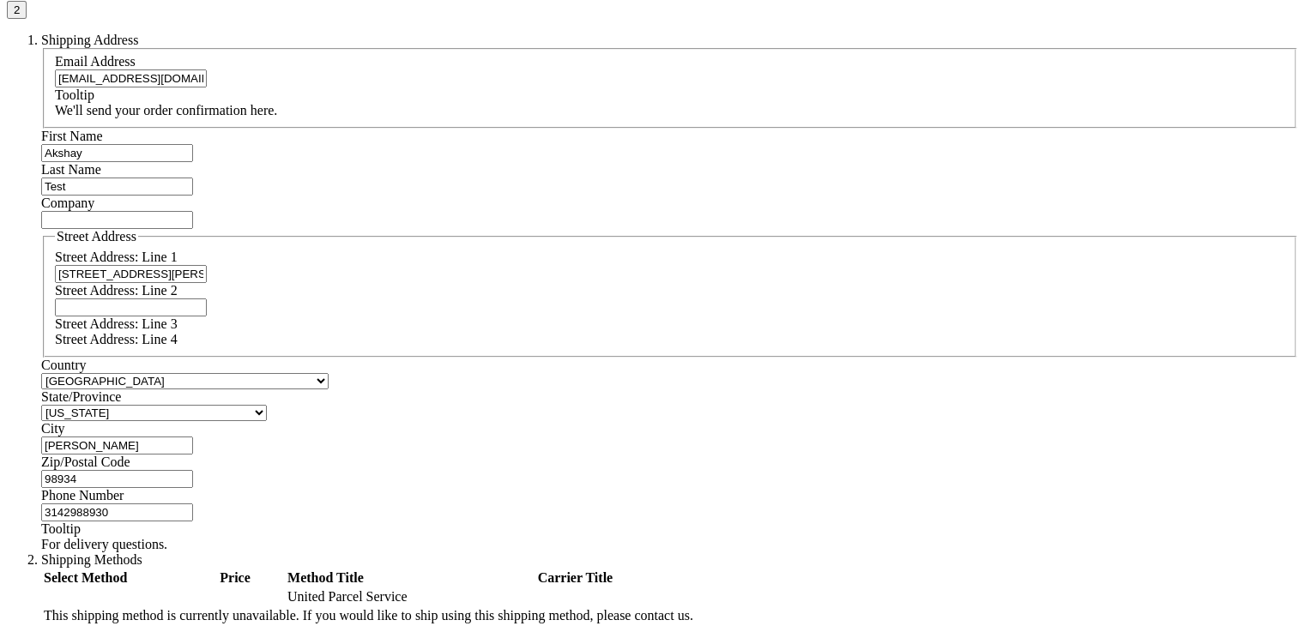
click at [207, 265] on input "651 Parrish Avenue" at bounding box center [131, 274] width 152 height 18
select select "5"
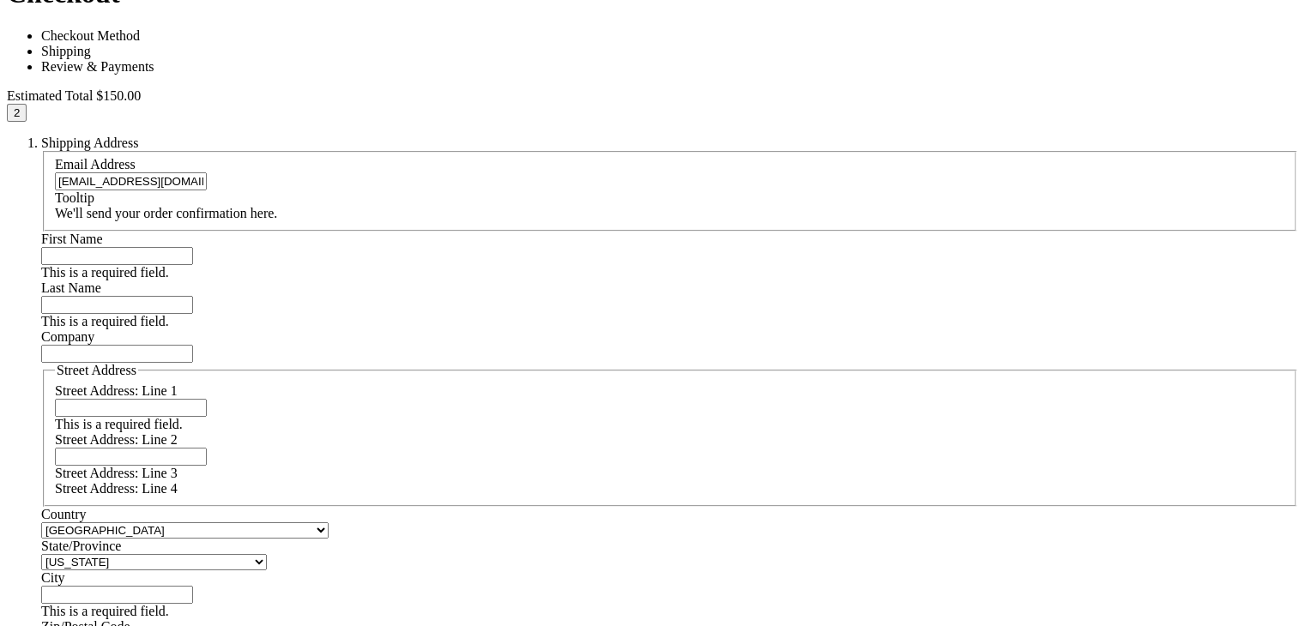
scroll to position [452, 0]
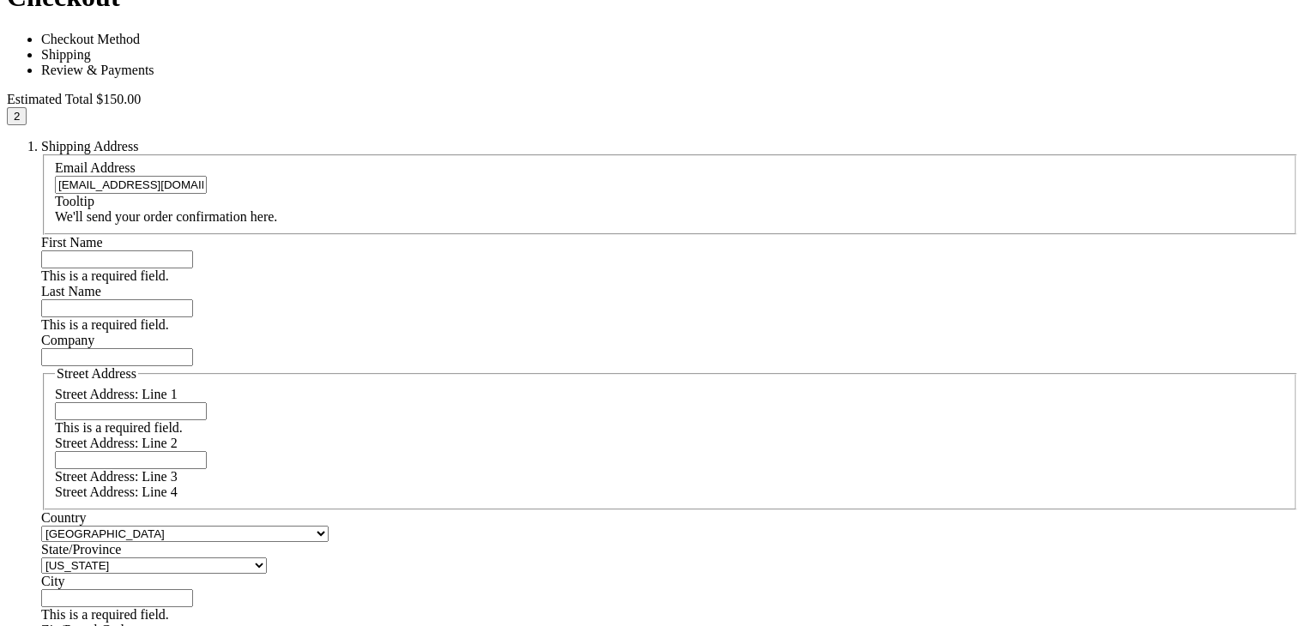
click at [193, 251] on input "First Name" at bounding box center [117, 260] width 152 height 18
type input "Mohamed"
type input "Azarudeen Test"
type input "1311 MEADOWLARK DR"
select select "38"
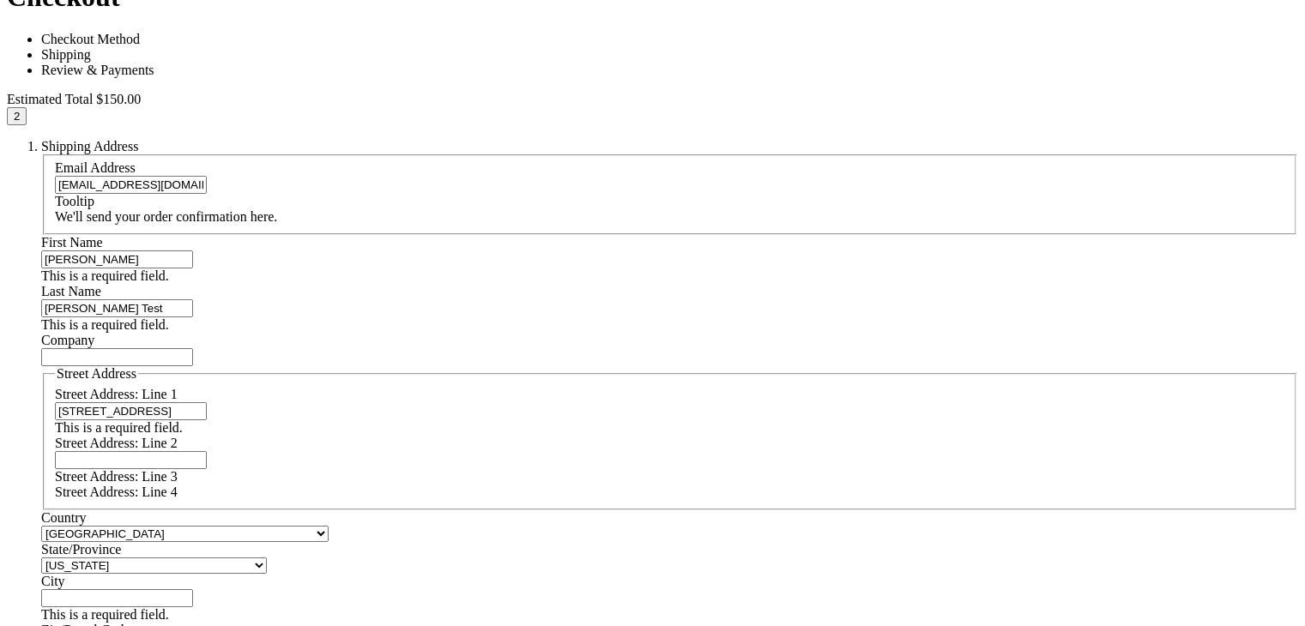
type input "SCOTTSBLUFF"
type input "3142988930"
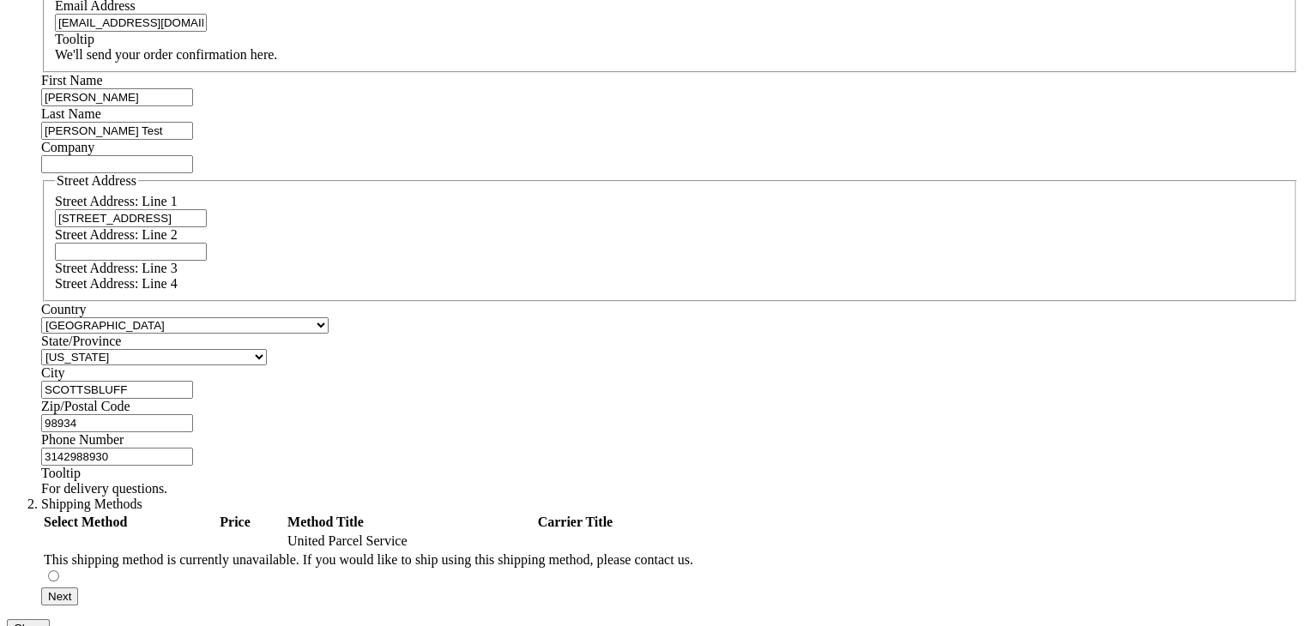
click at [155, 281] on div "Log In Search My Cart 2 2 items CLOSE RECENTLY ADDED ITEM(S) Close Recently add…" at bounding box center [653, 536] width 1292 height 2275
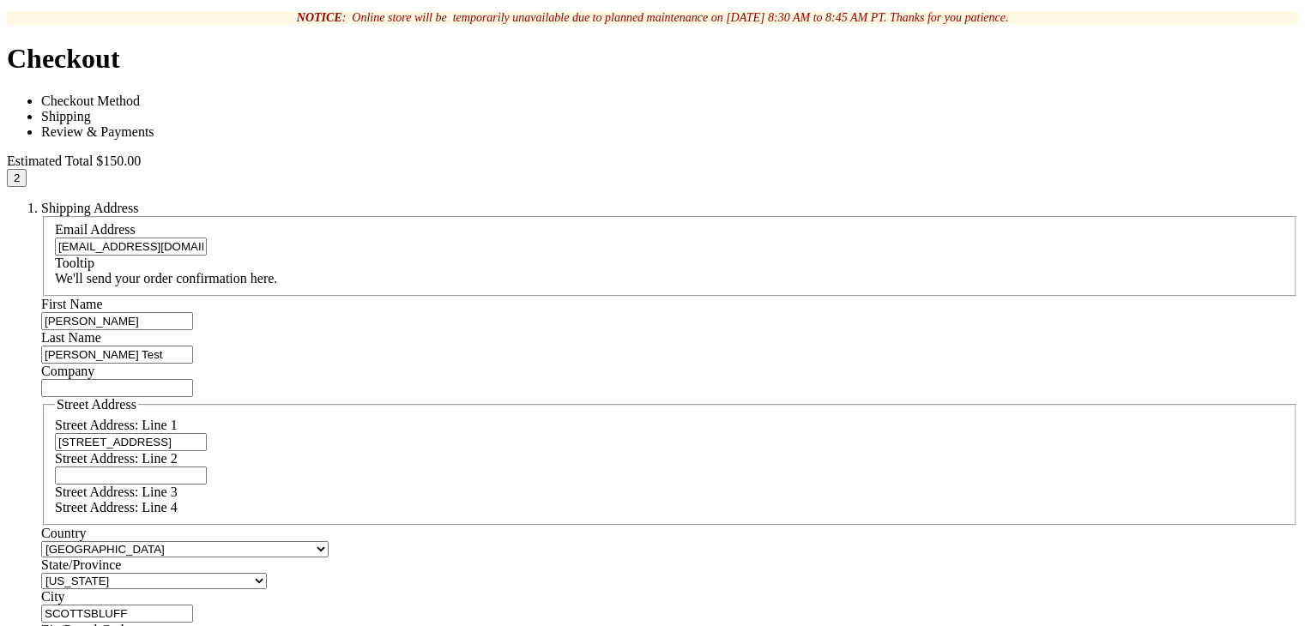
scroll to position [388, 0]
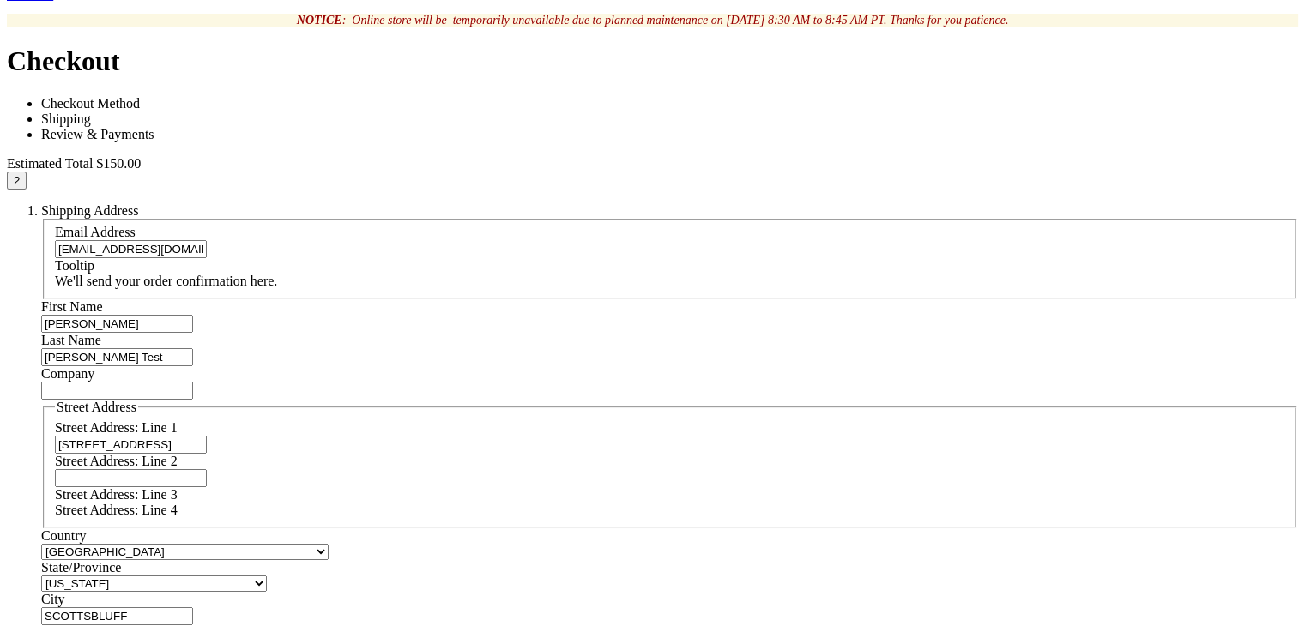
click at [193, 315] on input "Mohamed" at bounding box center [117, 324] width 152 height 18
select select "5"
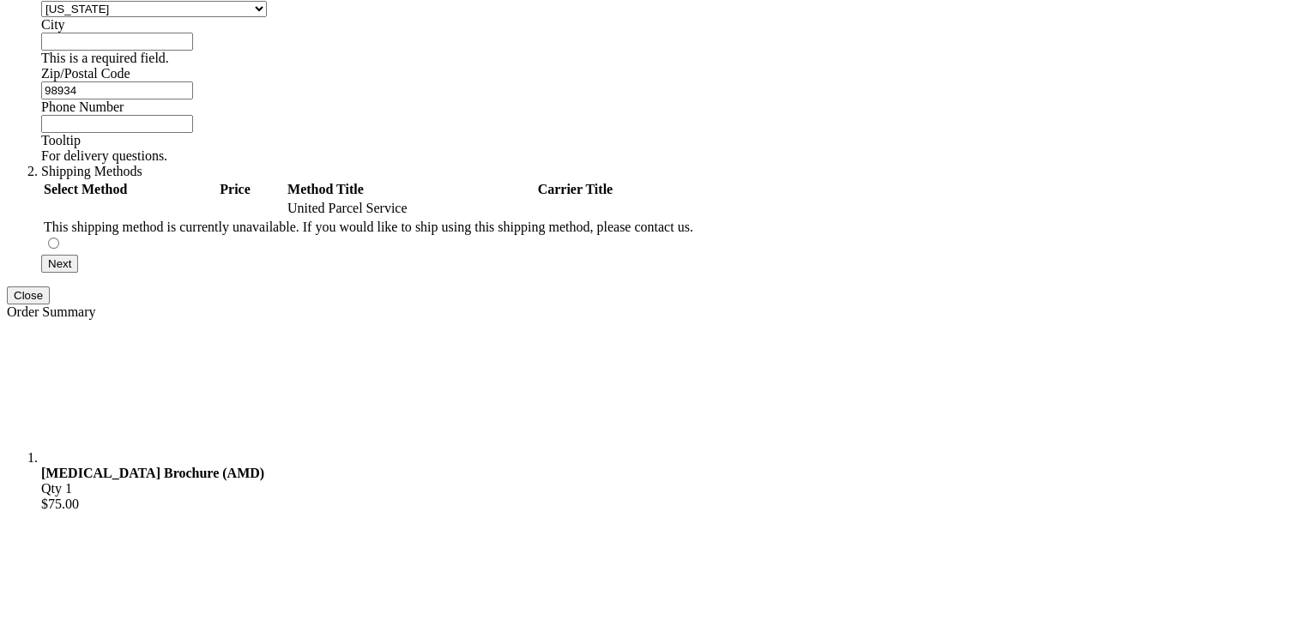
scroll to position [1153, 0]
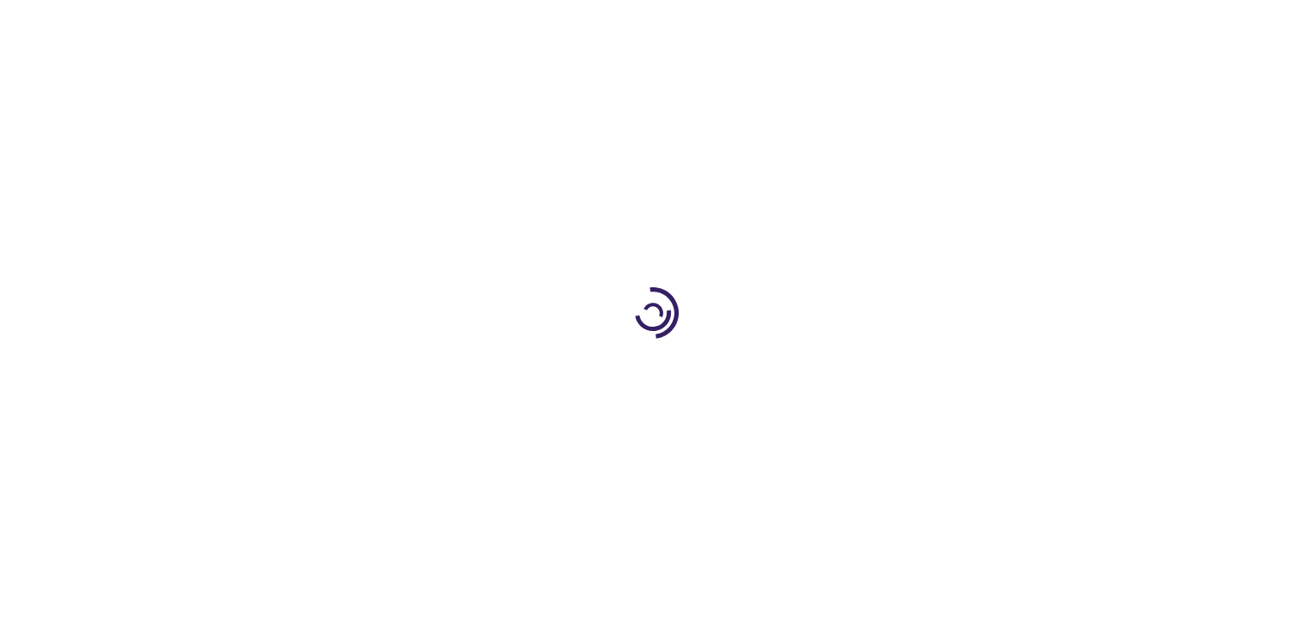
select select "US"
select select "5"
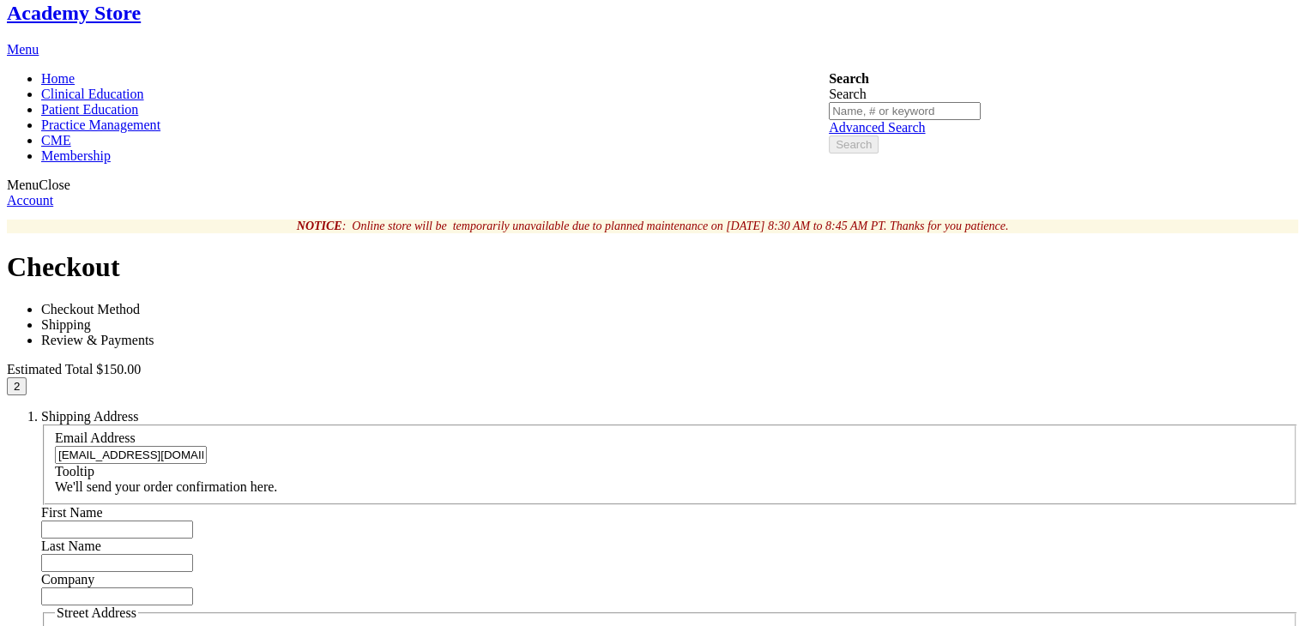
scroll to position [216, 0]
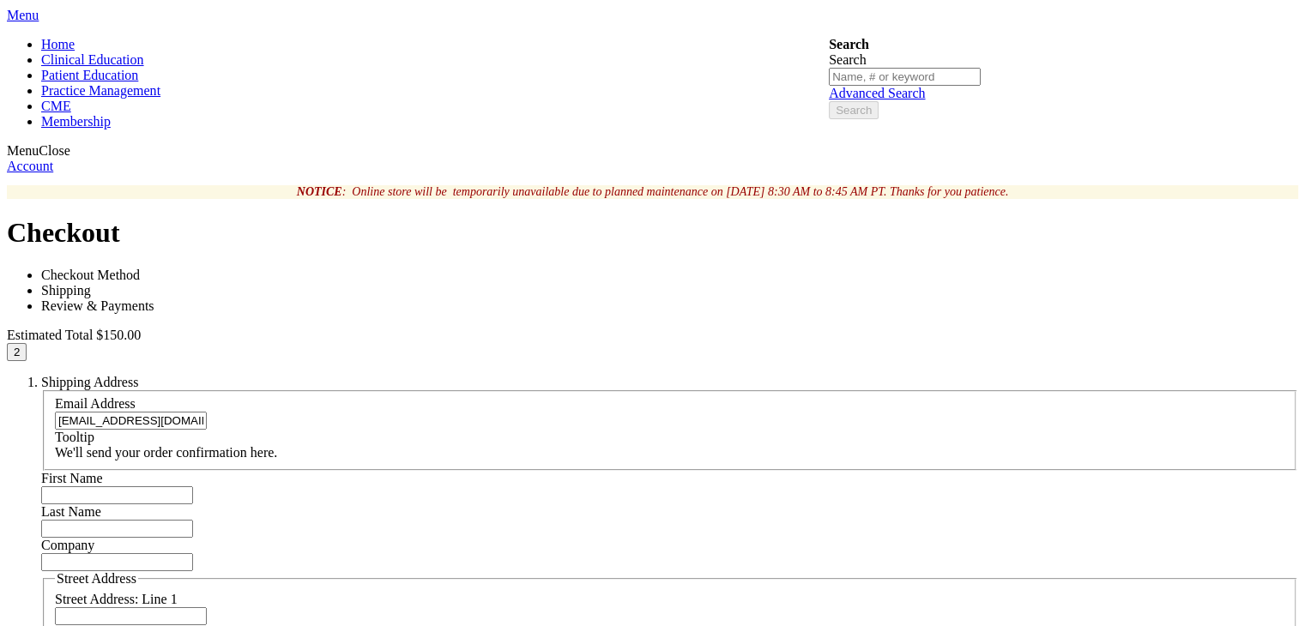
click at [193, 487] on input "First Name" at bounding box center [117, 496] width 152 height 18
type input "Akshay"
type input "S"
type input "Ziffity"
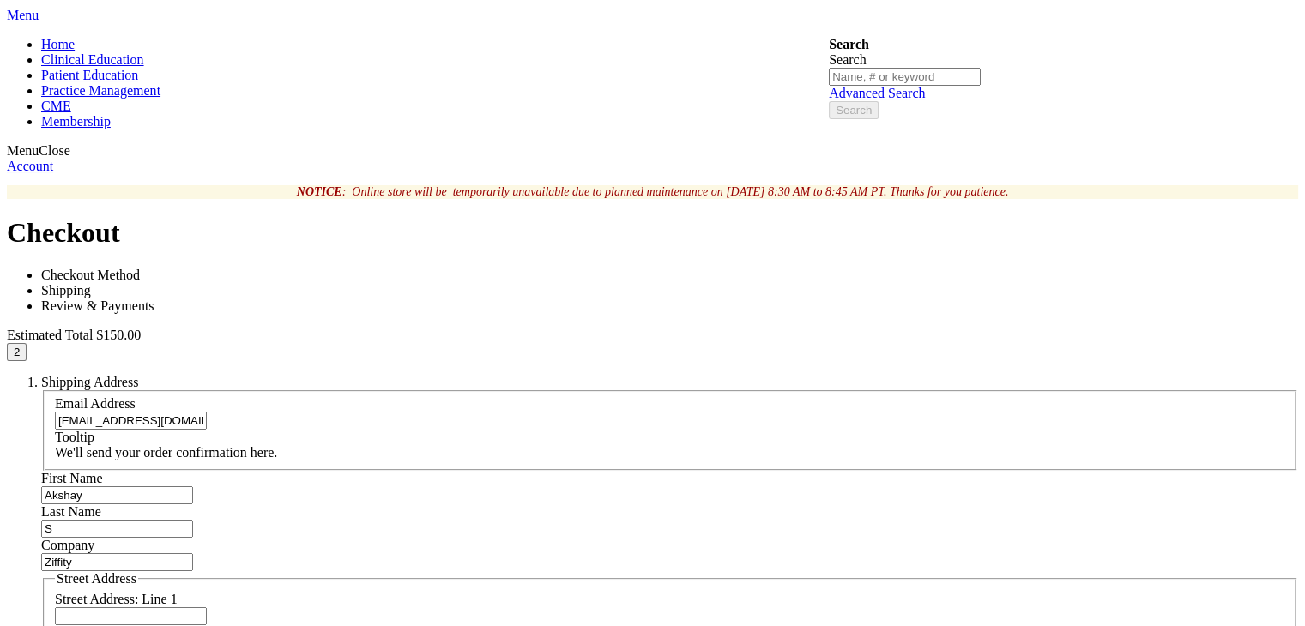
type input "No 12 Tulip garden"
select select "31"
type input "[US_STATE]"
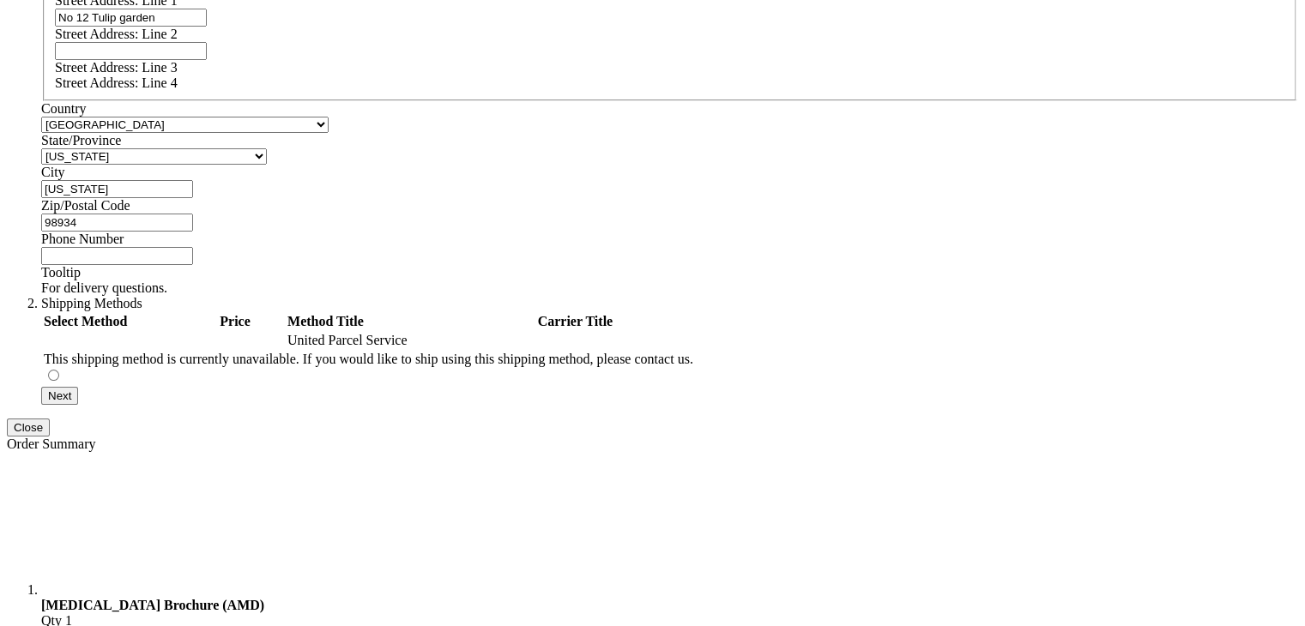
scroll to position [827, 0]
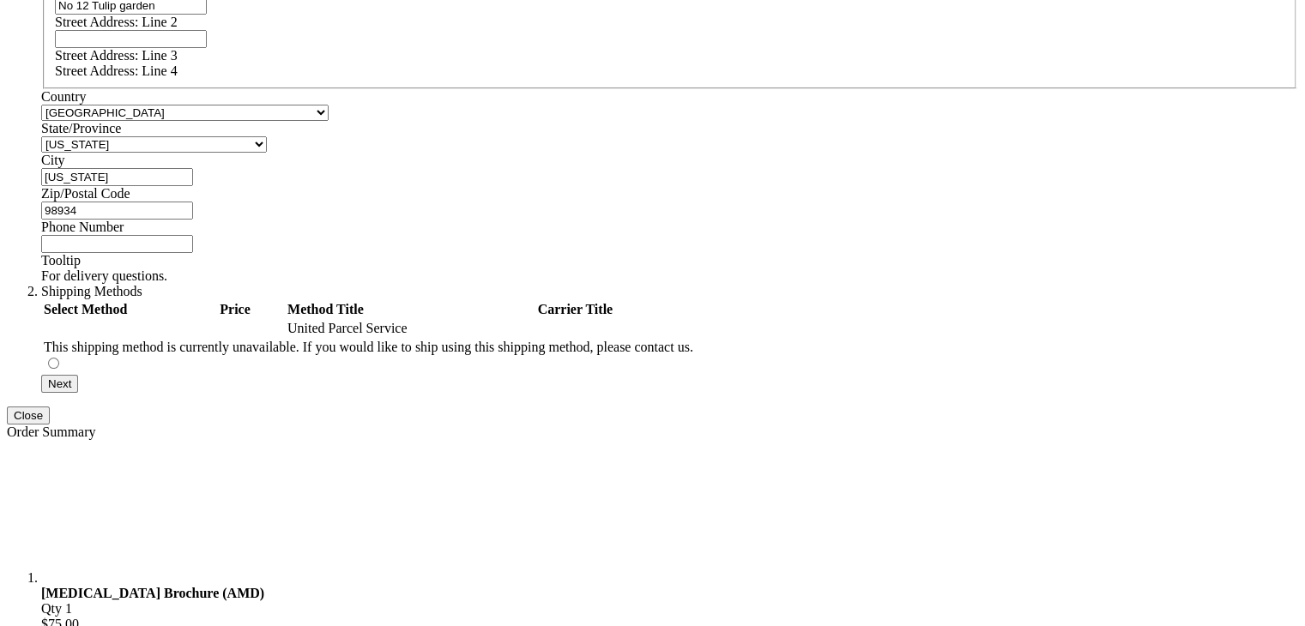
click at [113, 276] on div "Log In Search My Cart 2 2 items CLOSE RECENTLY ADDED ITEM(S) Close Recently add…" at bounding box center [653, 323] width 1292 height 2275
click at [245, 355] on div "This shipping method is currently unavailable. If you would like to ship using …" at bounding box center [369, 347] width 650 height 15
click at [235, 393] on div "Returning User? Log In to Proceed New to [DOMAIN_NAME]? Check out as Guest OR C…" at bounding box center [653, 78] width 1292 height 629
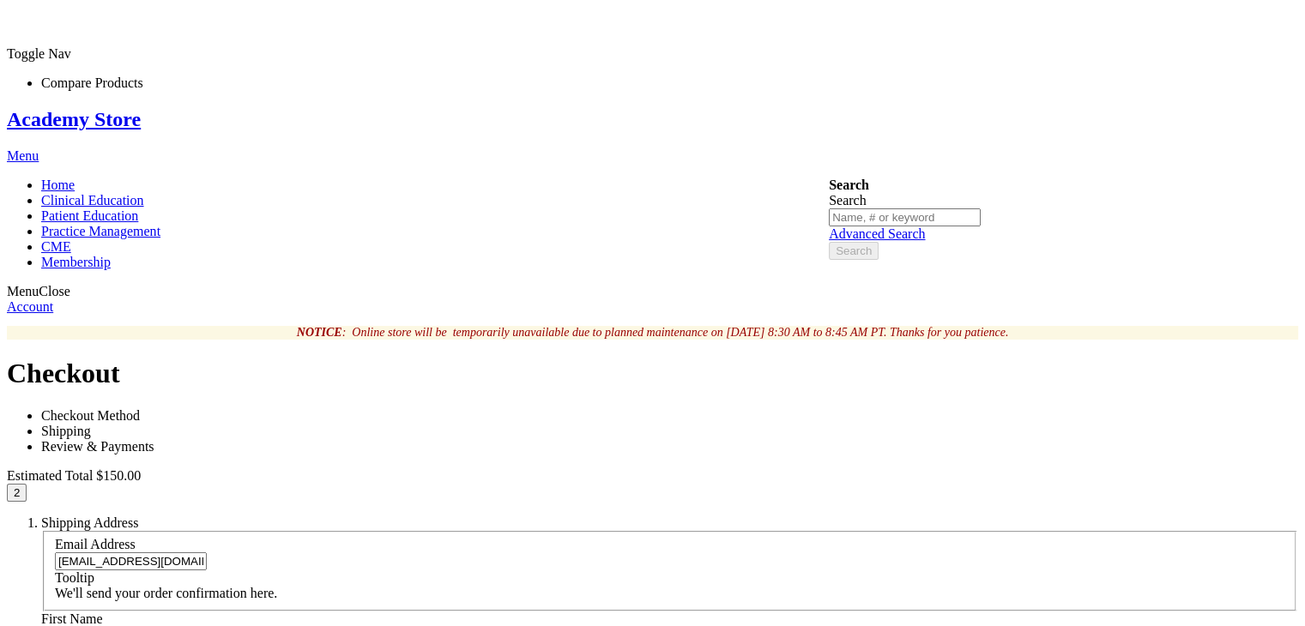
scroll to position [0, 0]
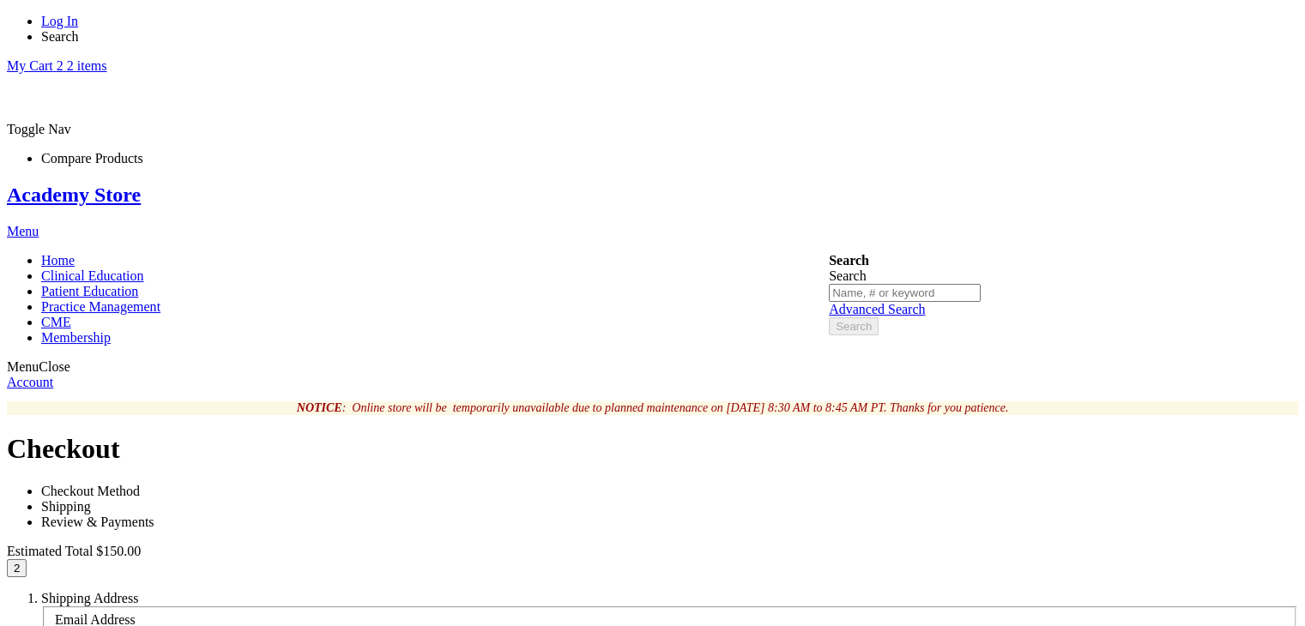
click at [141, 184] on link "Academy Store" at bounding box center [74, 195] width 134 height 22
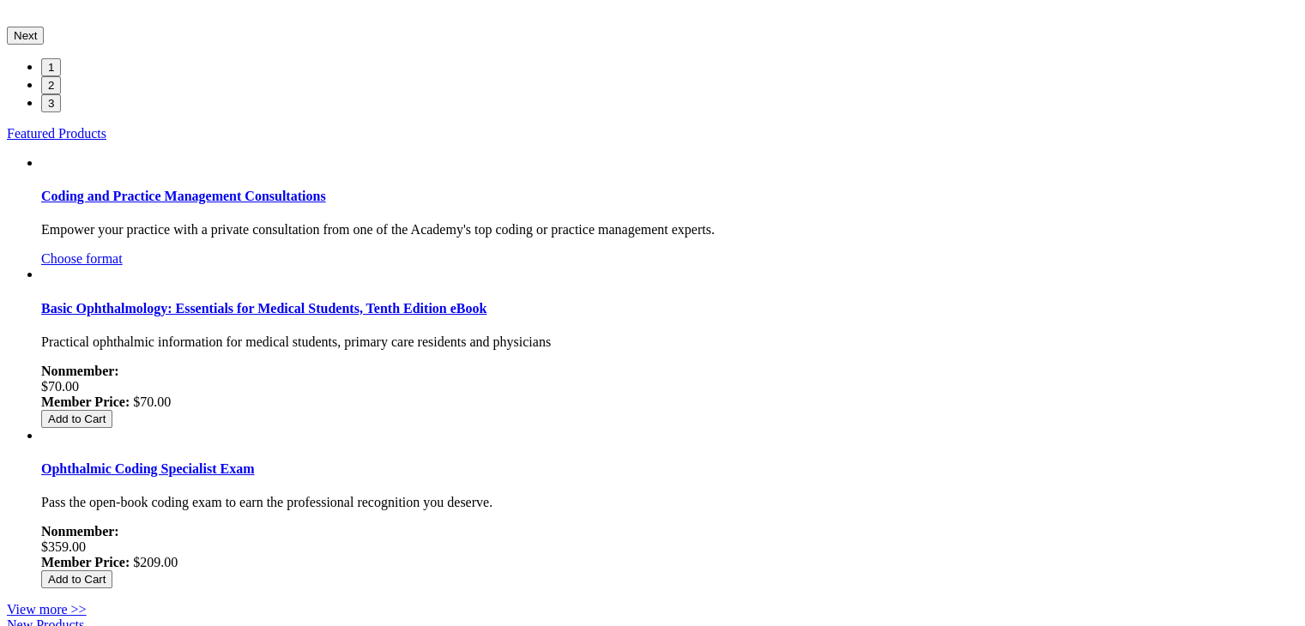
scroll to position [596, 0]
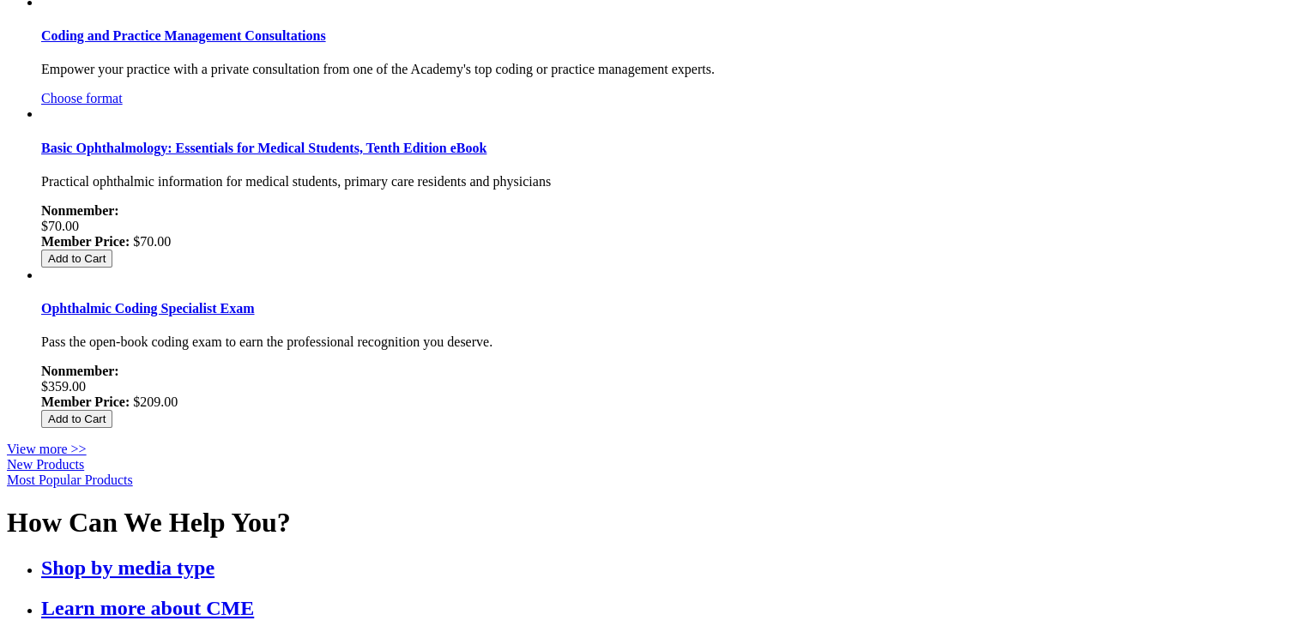
click at [84, 457] on link "New Products" at bounding box center [45, 464] width 77 height 15
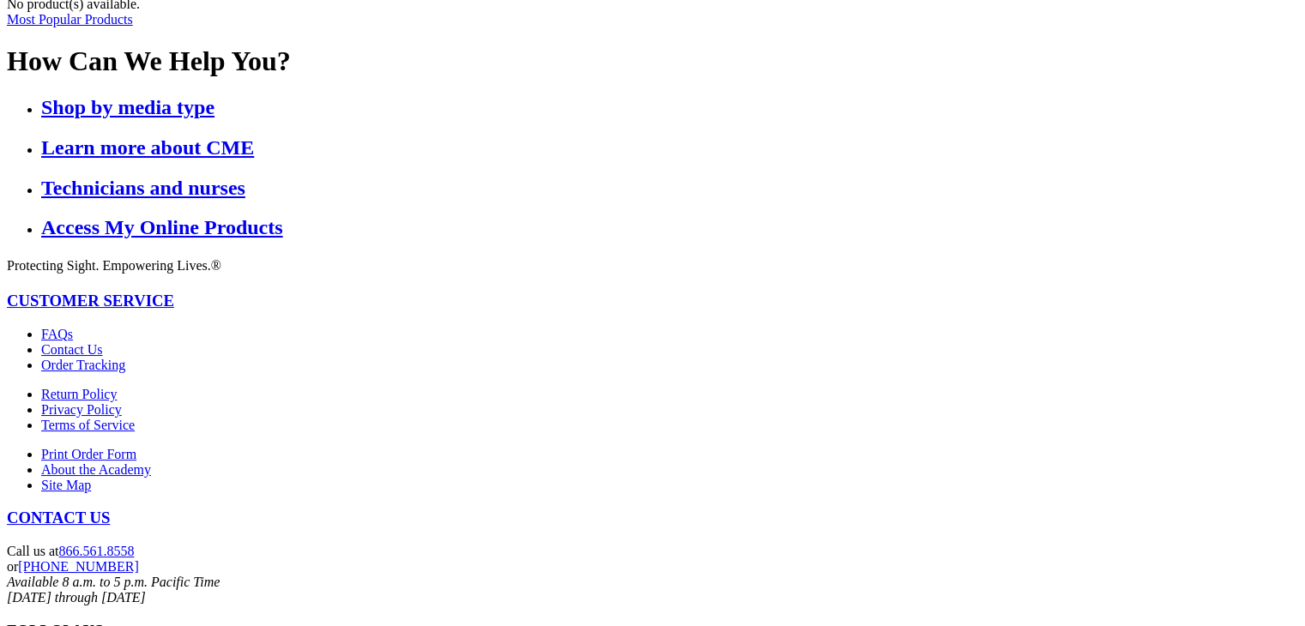
scroll to position [538, 0]
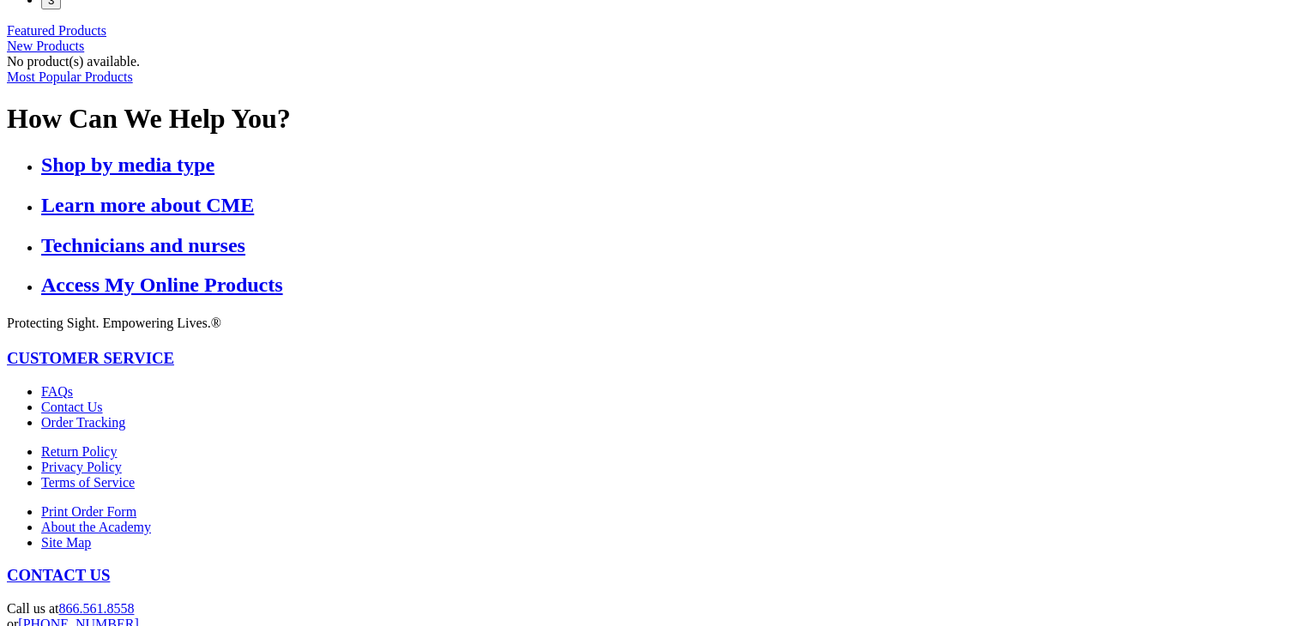
click at [133, 84] on link "Most Popular Products" at bounding box center [70, 77] width 126 height 15
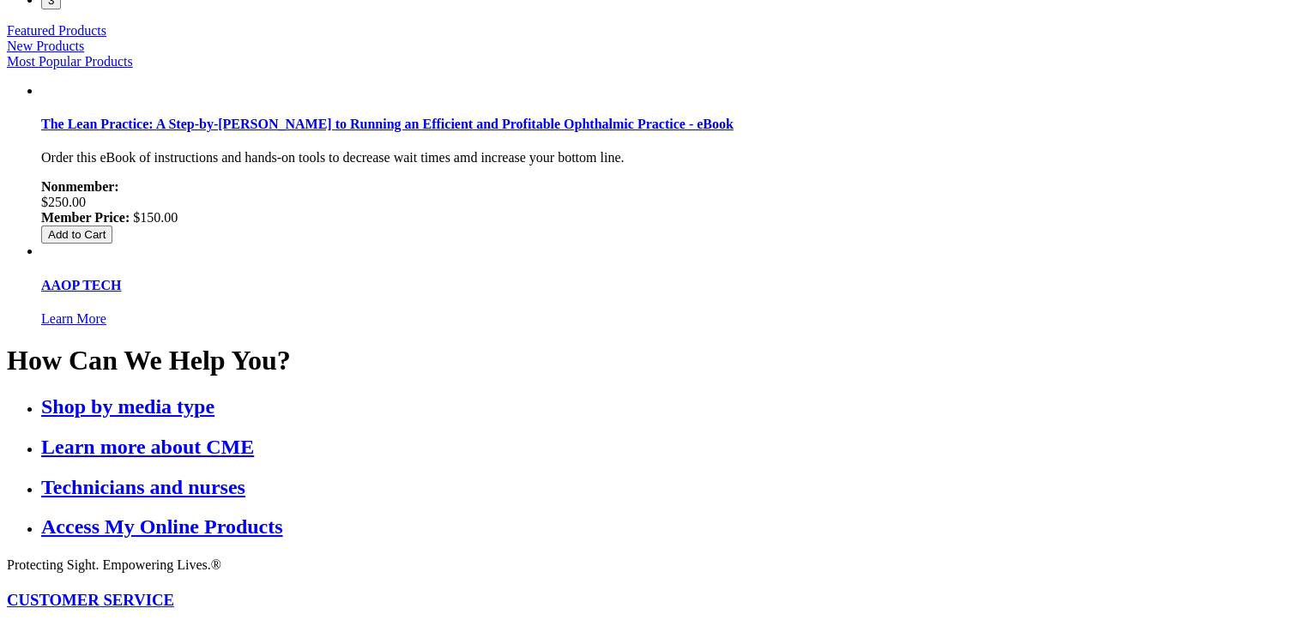
click at [84, 53] on link "New Products" at bounding box center [45, 46] width 77 height 15
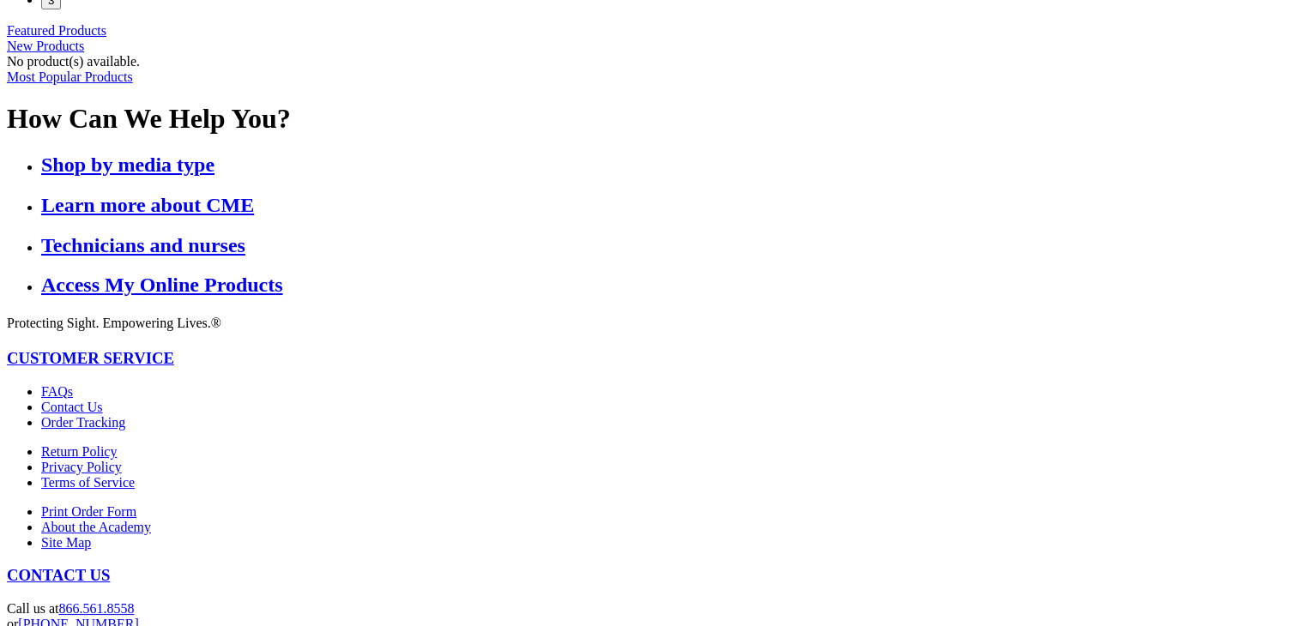
click at [84, 53] on link "New Products" at bounding box center [45, 46] width 77 height 15
click at [106, 38] on link "Featured Products" at bounding box center [57, 30] width 100 height 15
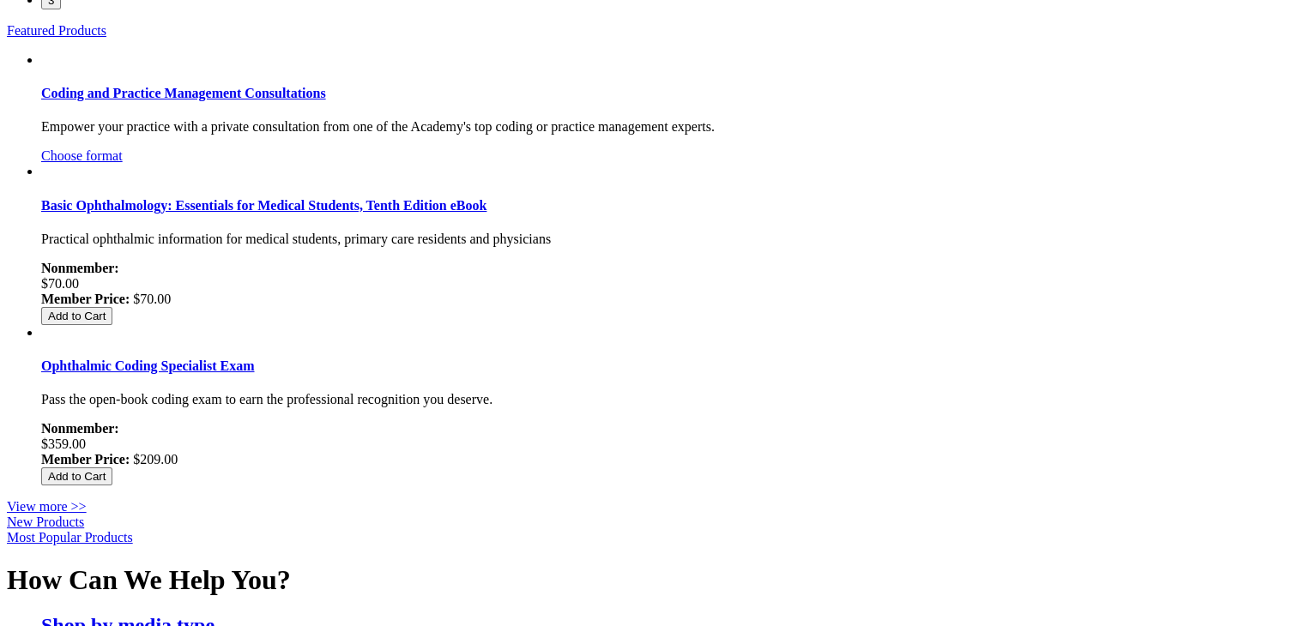
click at [215, 614] on link "Shop by media type" at bounding box center [127, 625] width 173 height 22
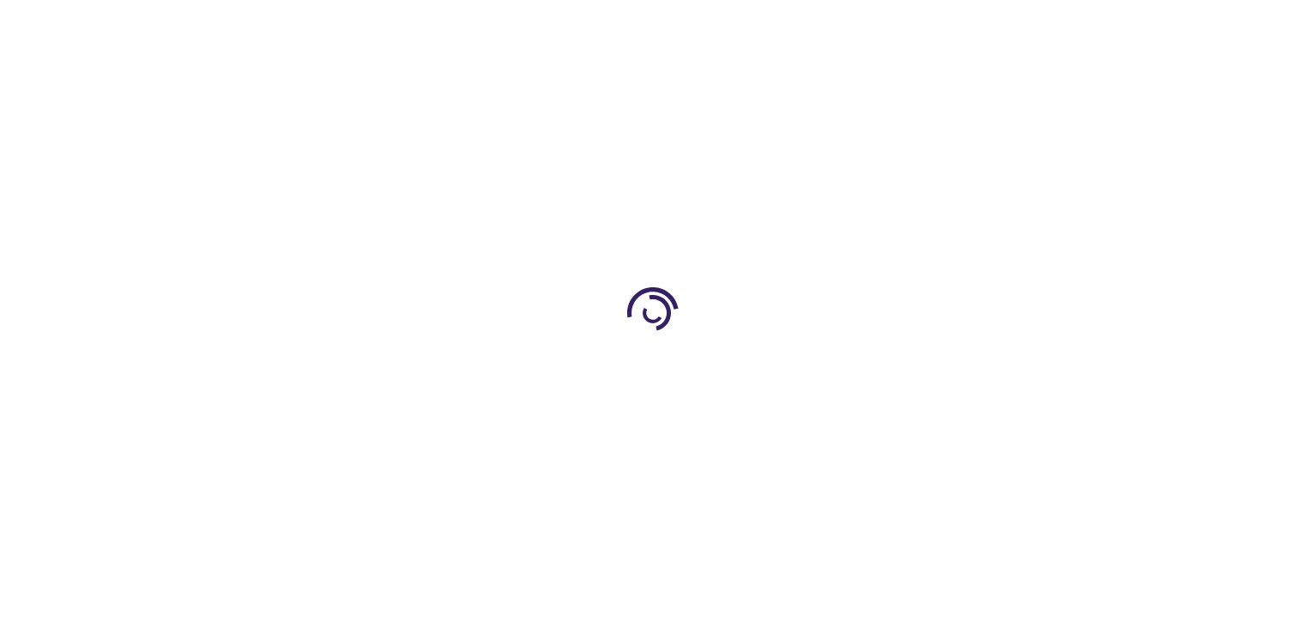
scroll to position [538, 0]
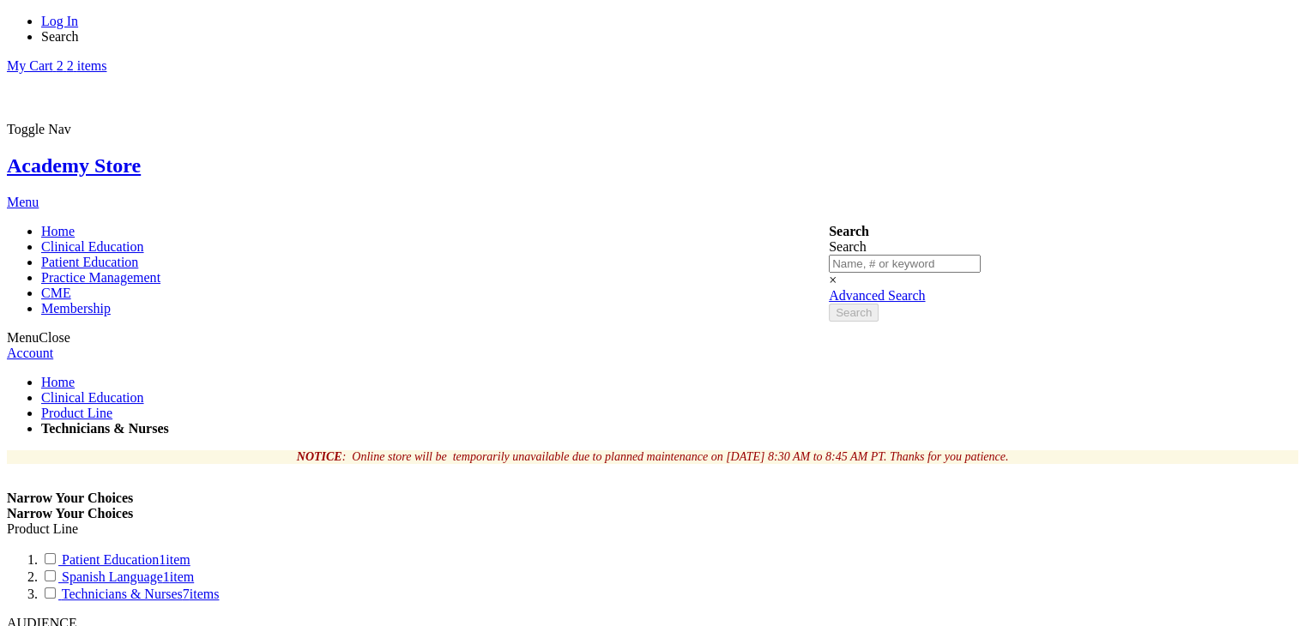
drag, startPoint x: 0, startPoint y: 0, endPoint x: 11, endPoint y: 7, distance: 13.1
click at [11, 14] on div "Log In Search My Cart 2 2 items CLOSE RECENTLY ADDED ITEM(S) Close Recently add…" at bounding box center [653, 44] width 1292 height 60
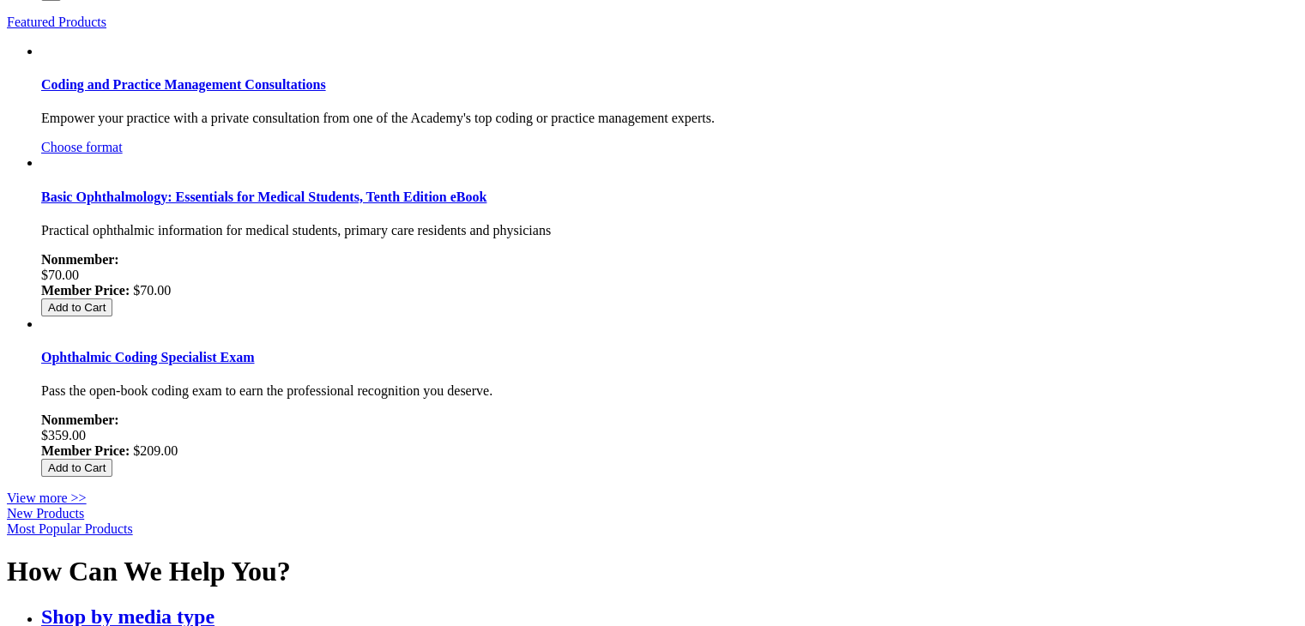
scroll to position [596, 0]
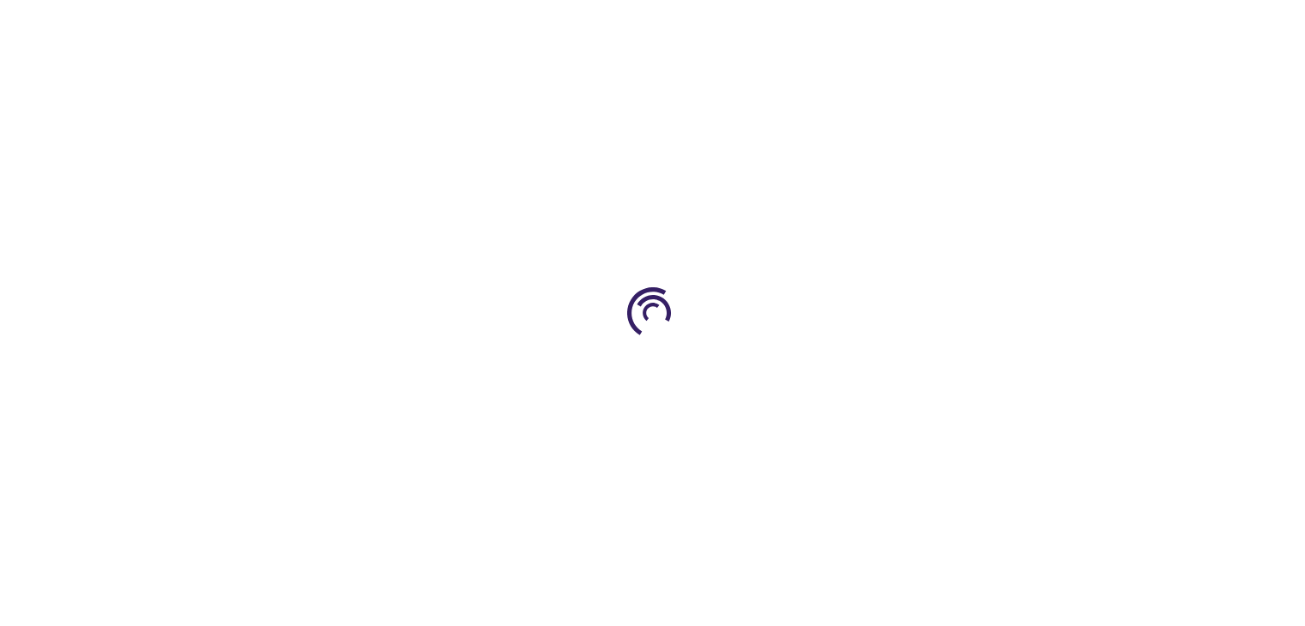
scroll to position [596, 0]
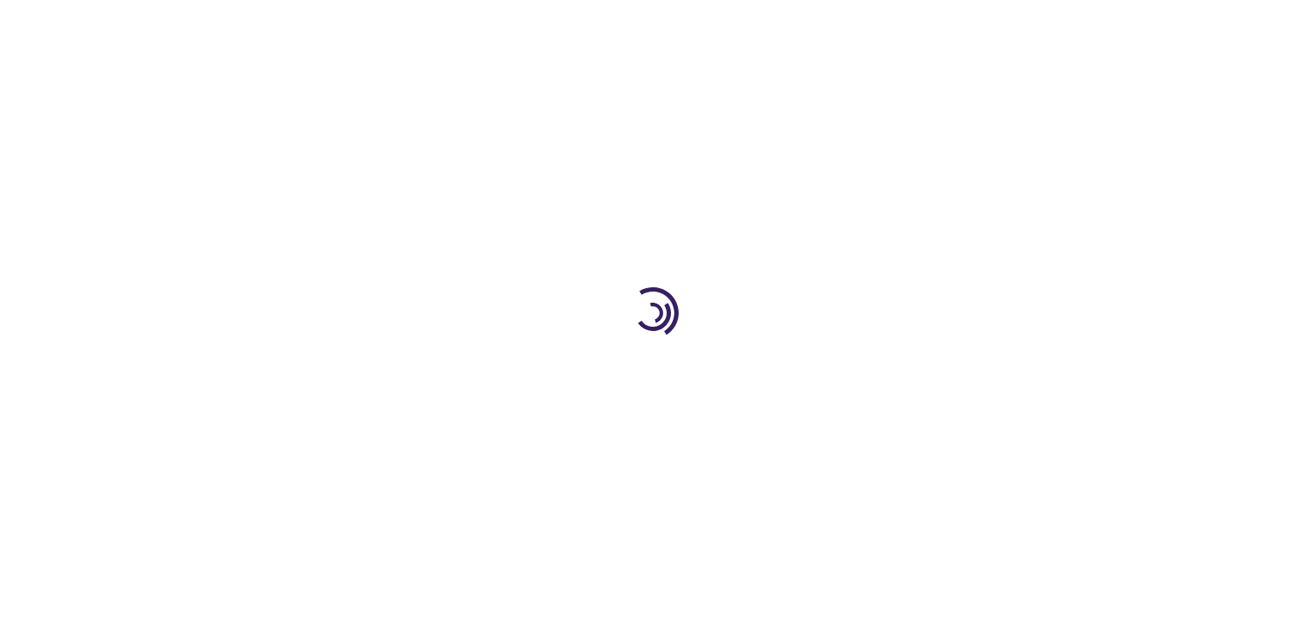
scroll to position [596, 0]
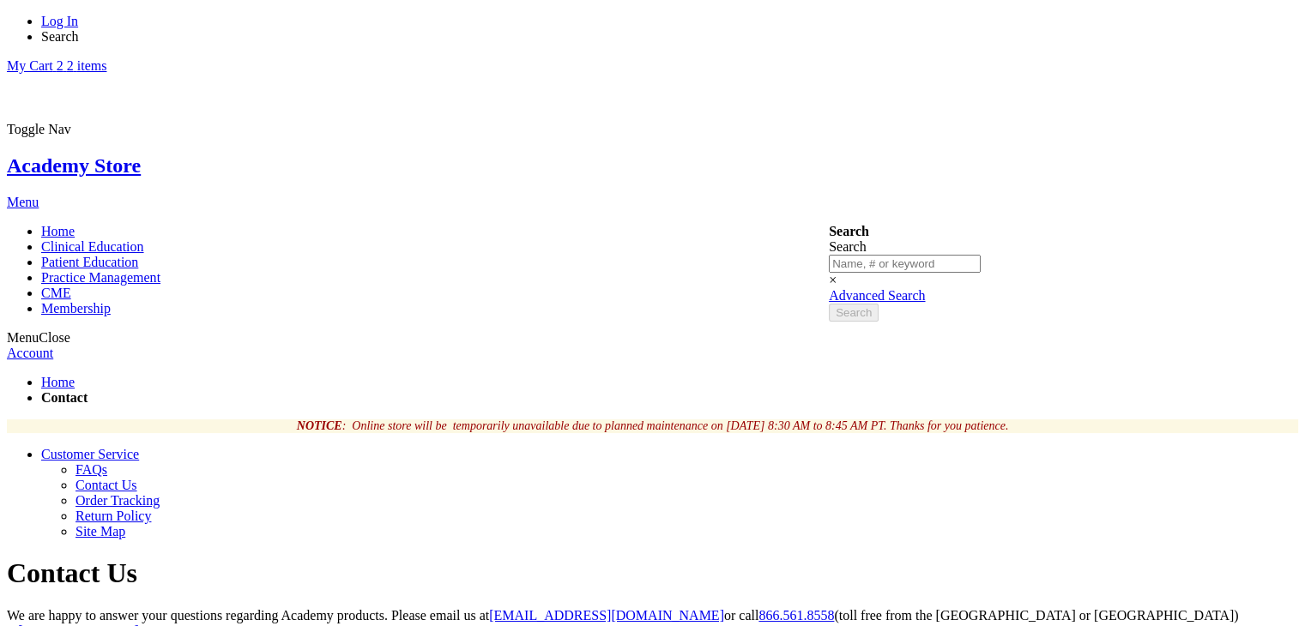
click at [160, 493] on link "Order Tracking" at bounding box center [118, 500] width 84 height 15
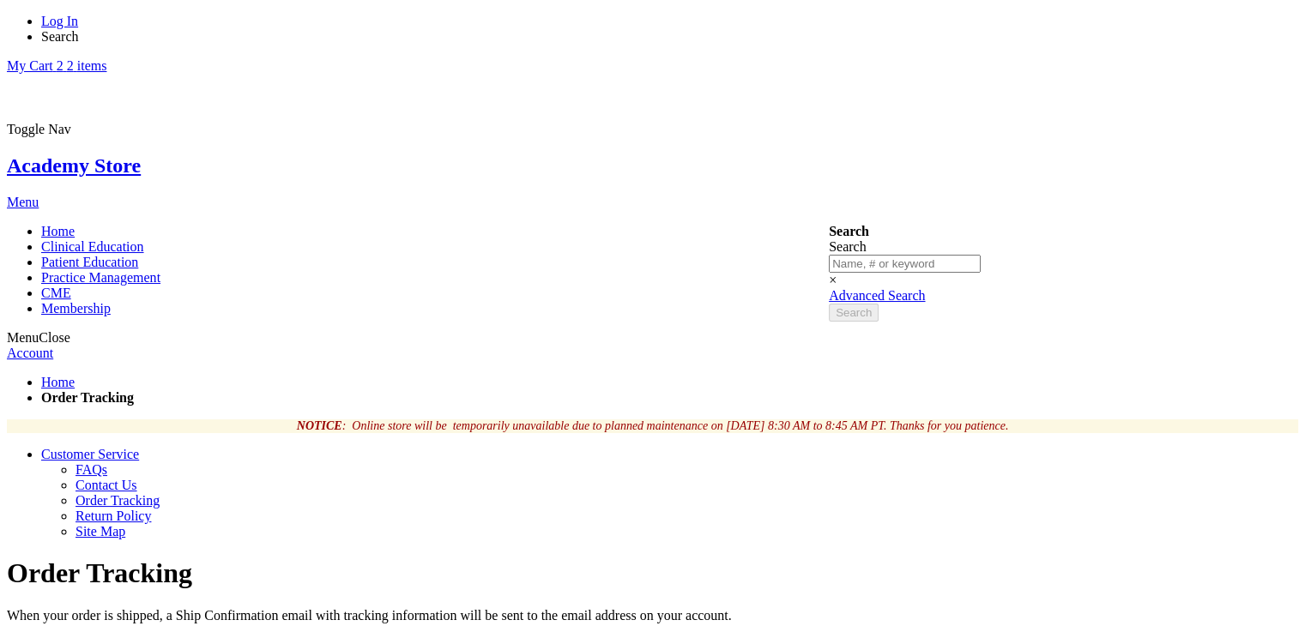
click at [151, 509] on link "Return Policy" at bounding box center [114, 516] width 76 height 15
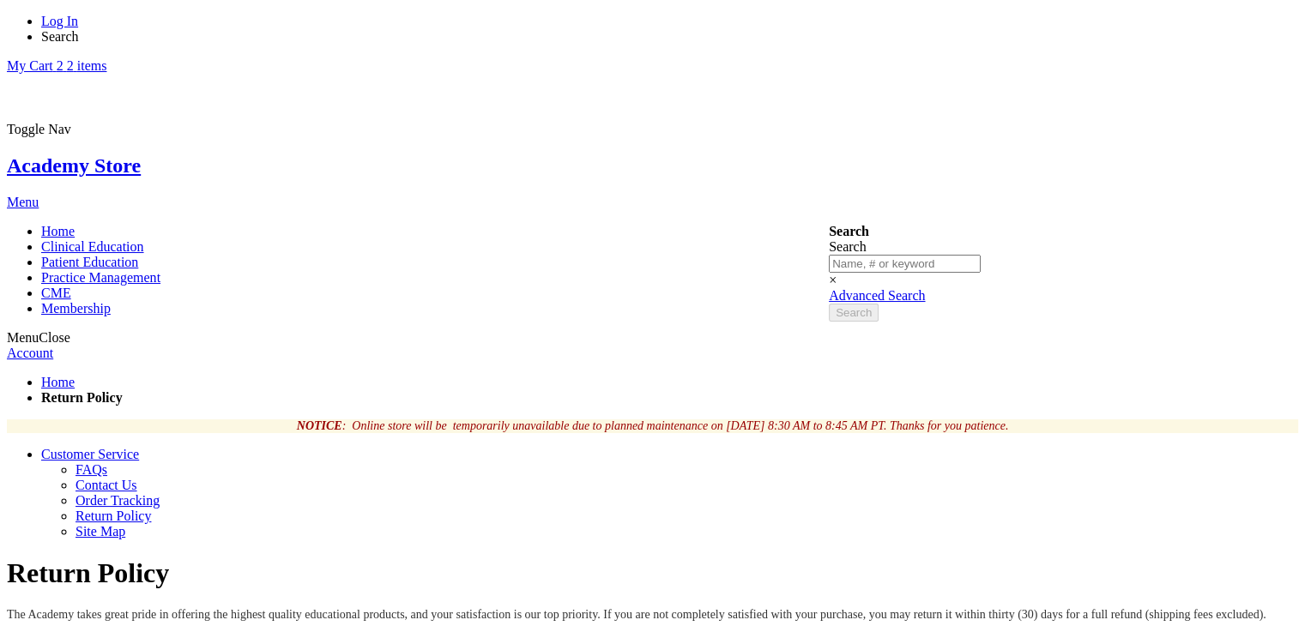
click at [125, 524] on link "Site Map" at bounding box center [101, 531] width 50 height 15
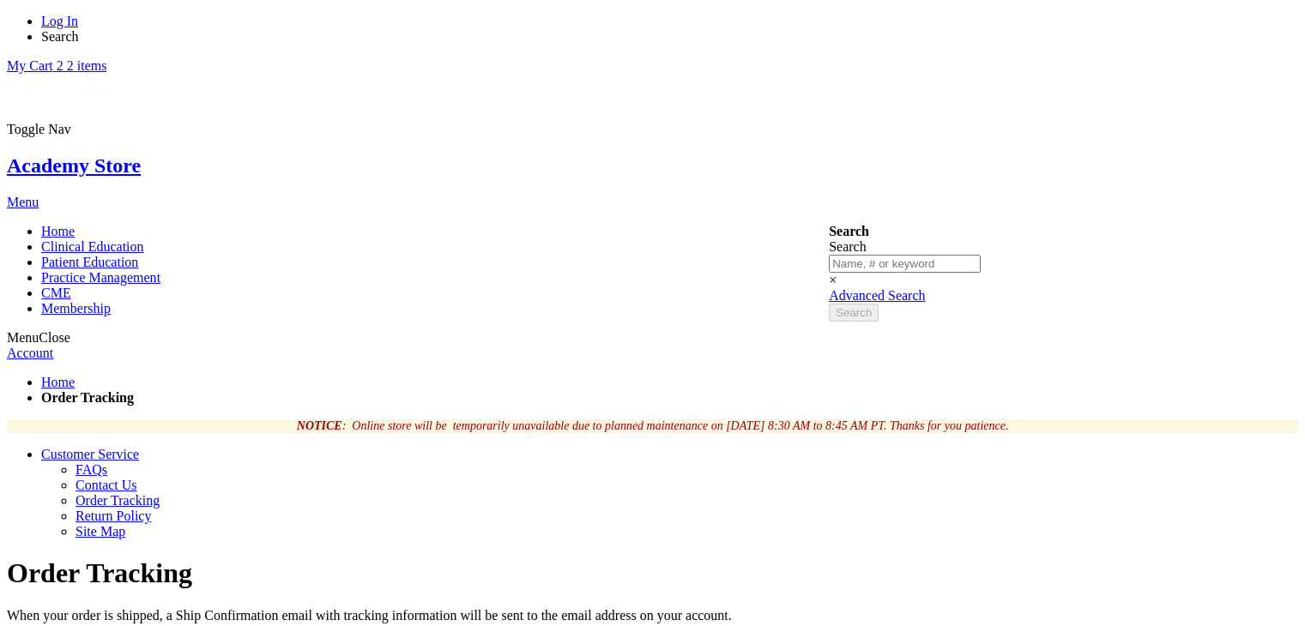
click at [139, 447] on span "Customer Service" at bounding box center [90, 454] width 98 height 15
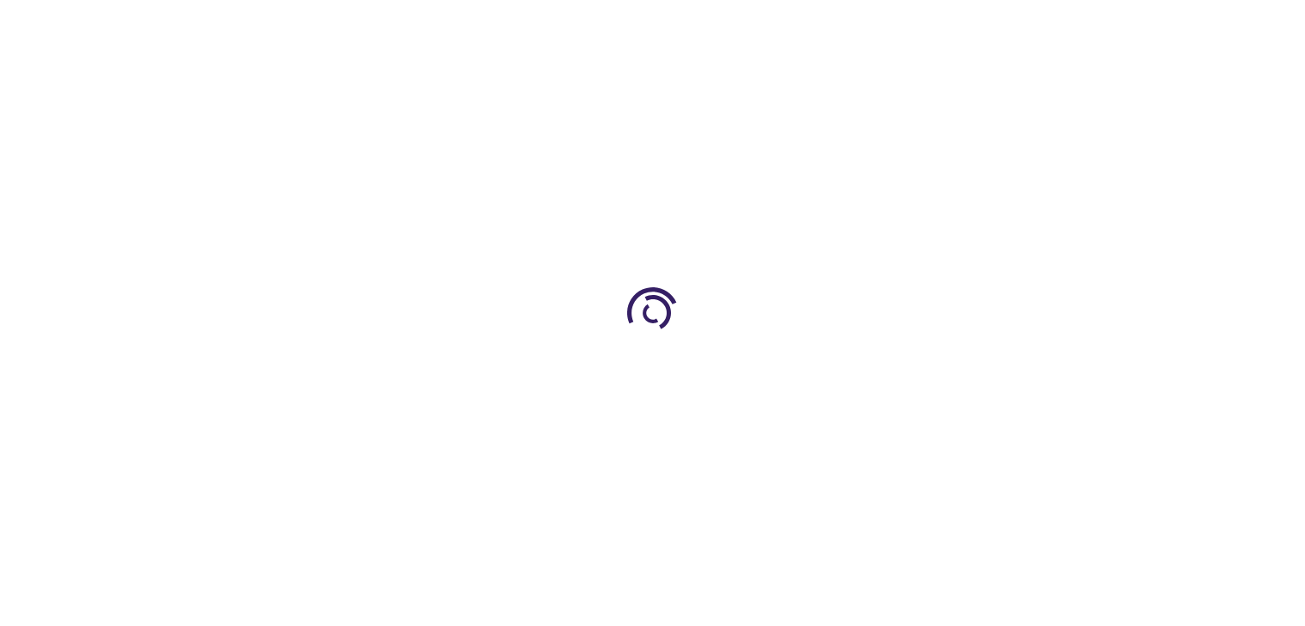
scroll to position [181, 0]
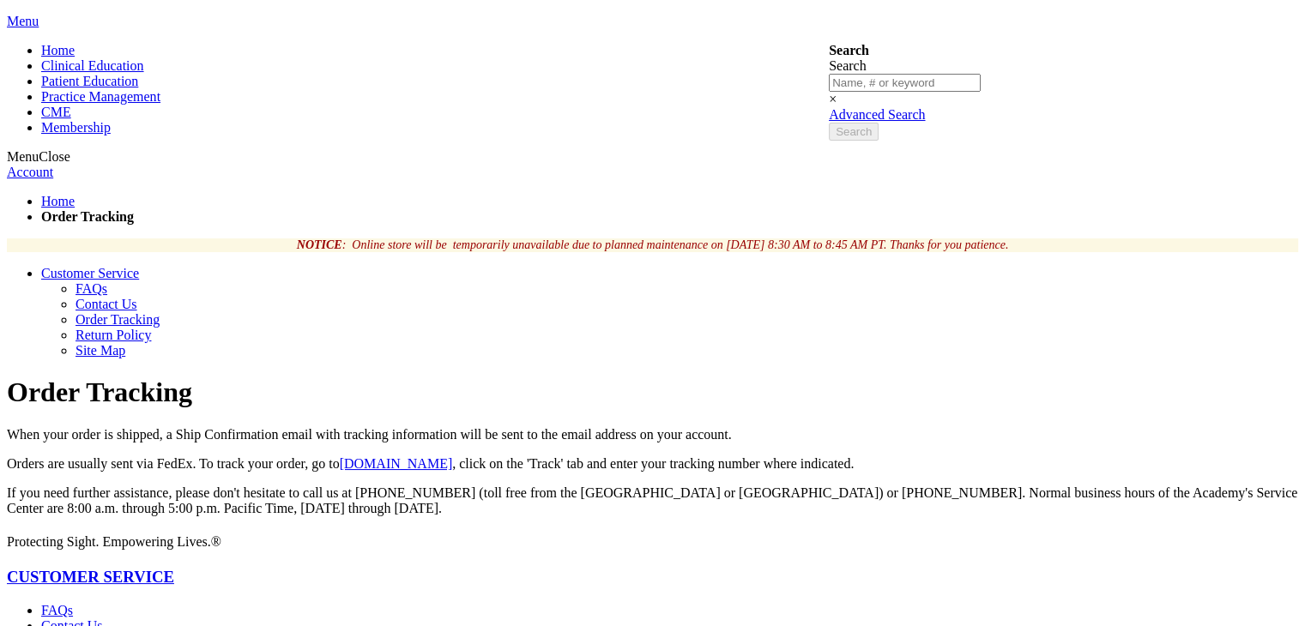
click at [578, 535] on div "Protecting Sight. Empowering Lives.®" at bounding box center [653, 542] width 1292 height 15
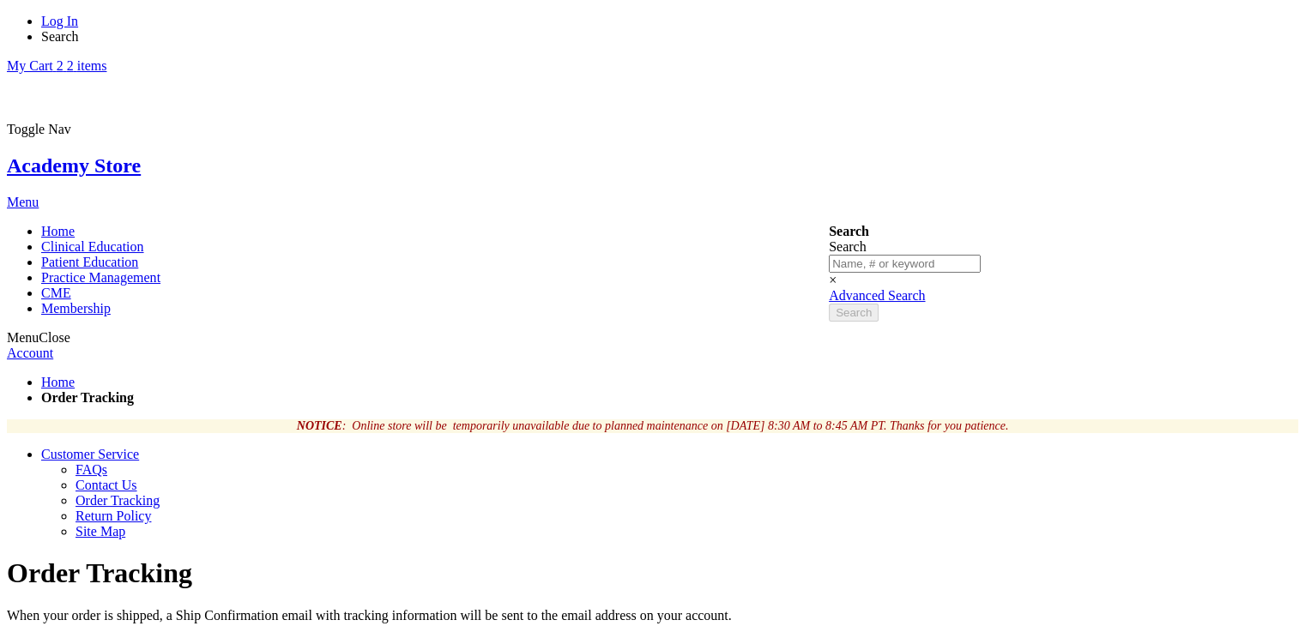
click at [79, 36] on span "Search" at bounding box center [60, 36] width 38 height 15
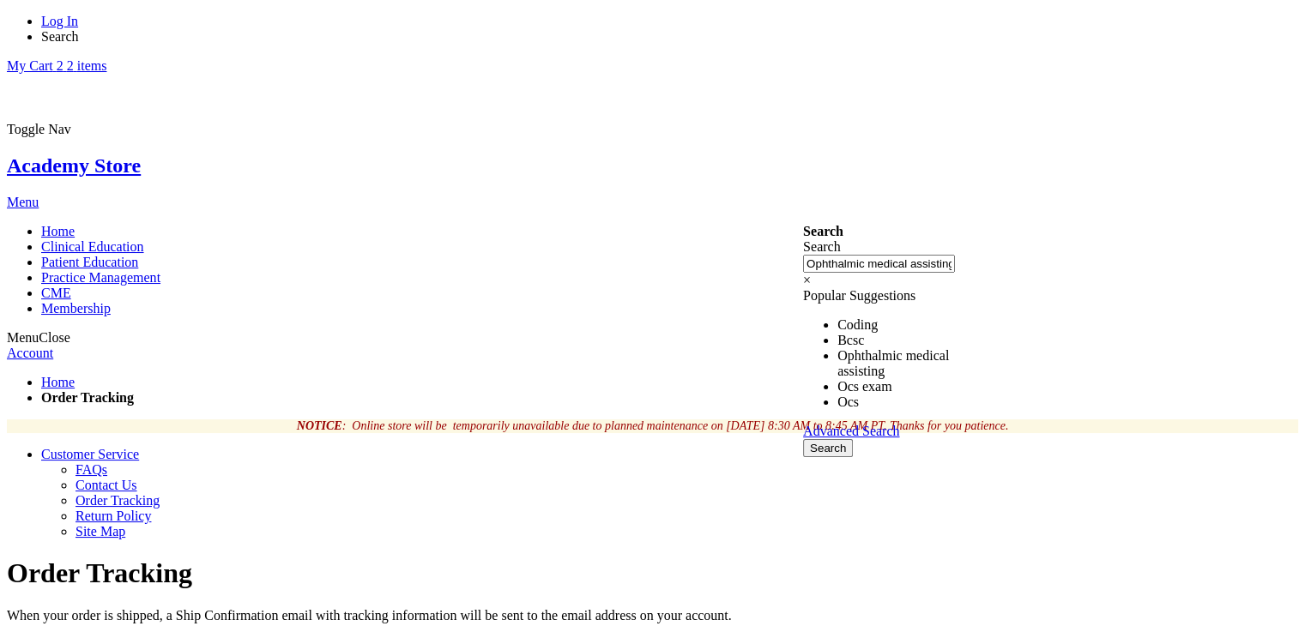
click at [861, 348] on link "Ophthalmic medical assisting" at bounding box center [894, 363] width 112 height 30
type input "O"
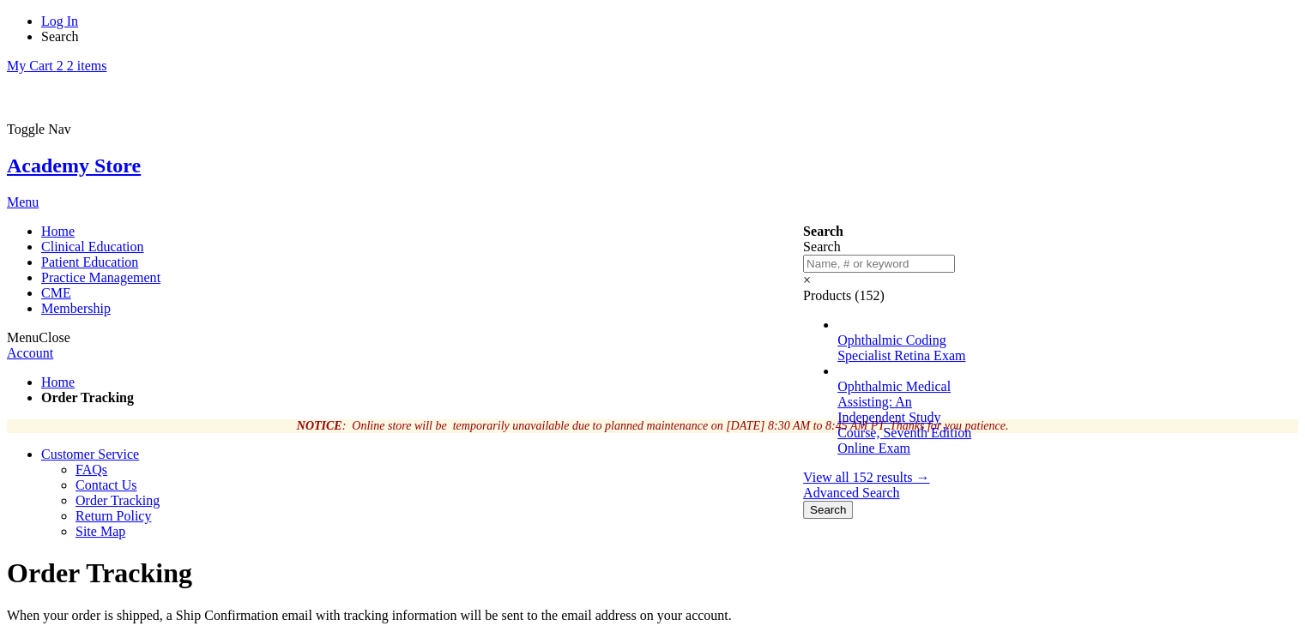
click at [918, 558] on h1 "Order Tracking" at bounding box center [653, 574] width 1292 height 32
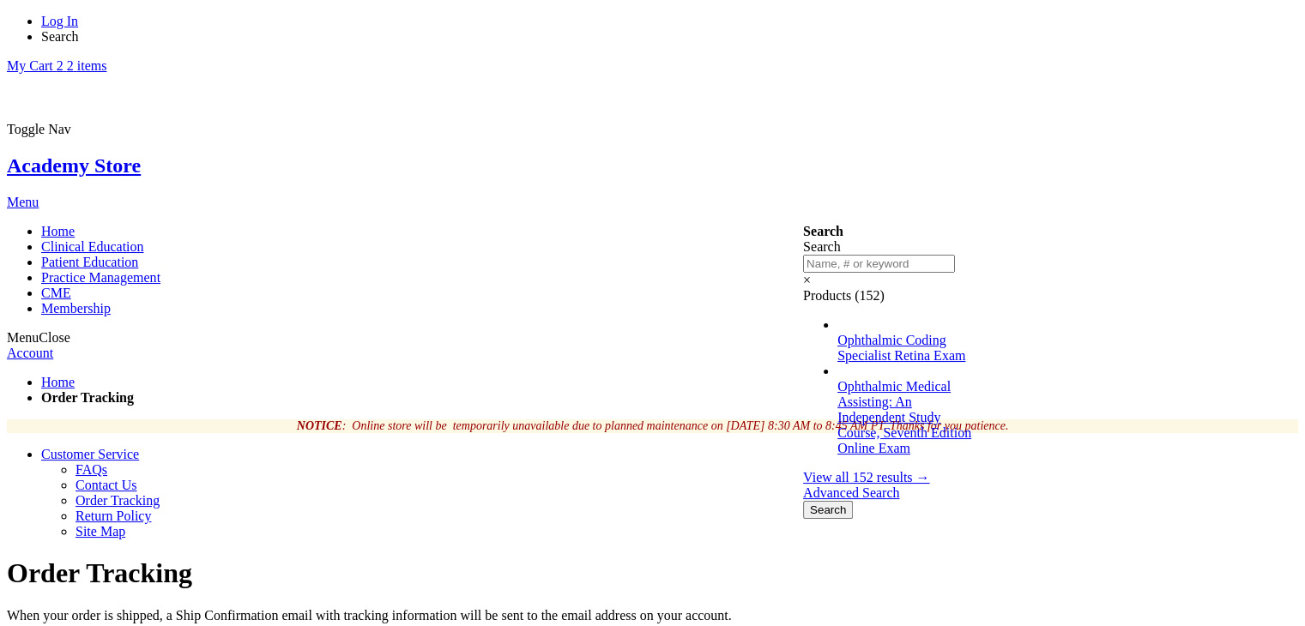
click at [141, 154] on link "Academy Store" at bounding box center [74, 165] width 134 height 22
click at [106, 58] on link "My Cart 2 2 items" at bounding box center [57, 65] width 100 height 15
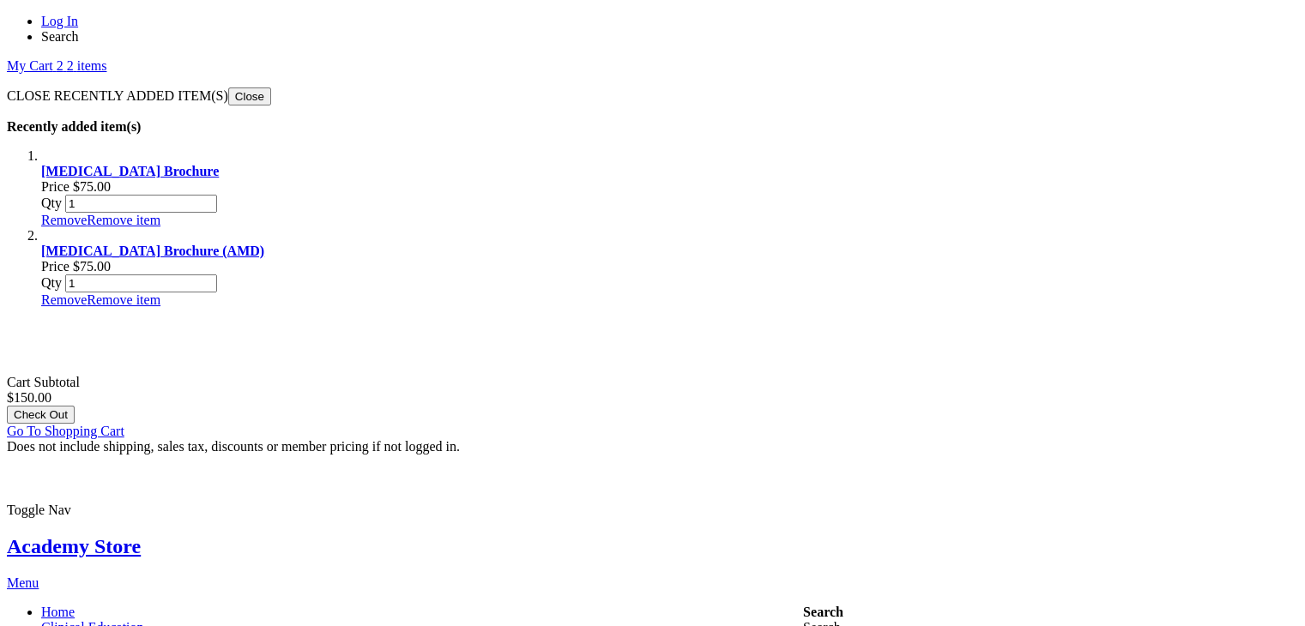
scroll to position [21, 0]
